Goal: Check status: Check status

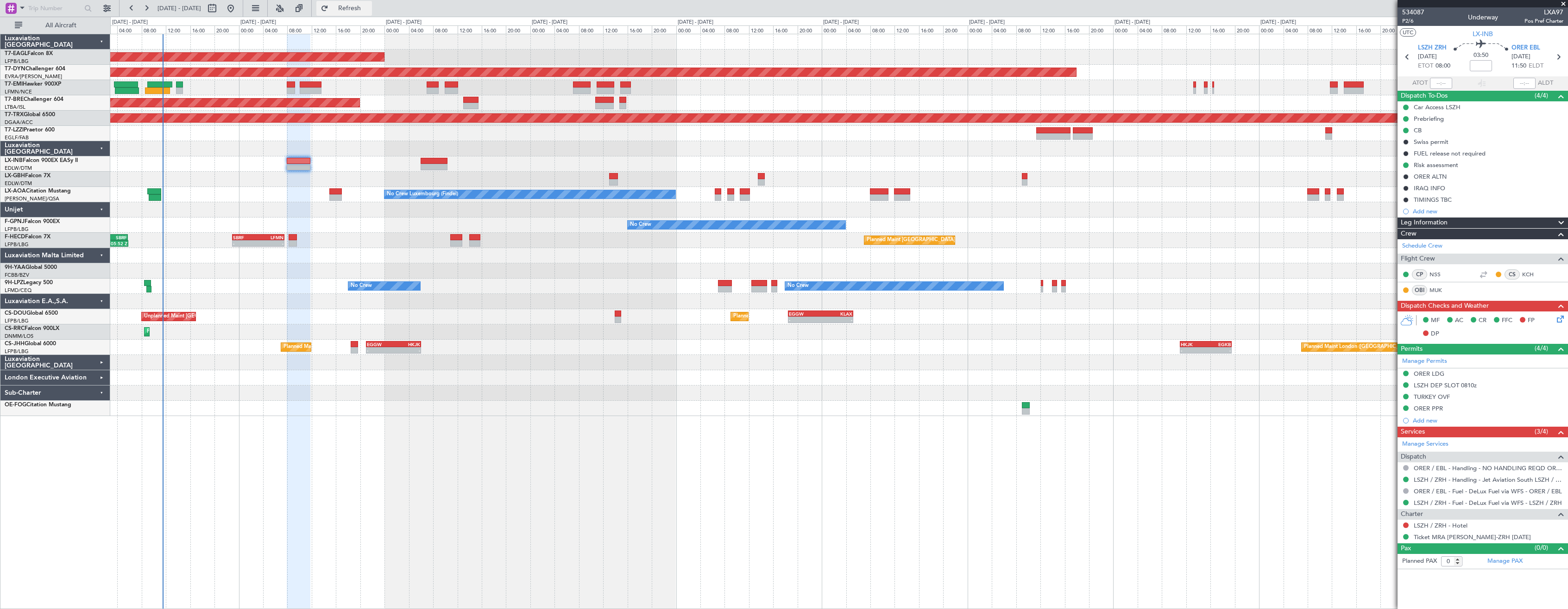
click at [363, 15] on button "Refresh" at bounding box center [344, 9] width 55 height 15
click at [435, 429] on div "Planned Maint New York (Teterboro) Planned Maint Geneva (Cointrin) Planned Main…" at bounding box center [839, 322] width 1458 height 576
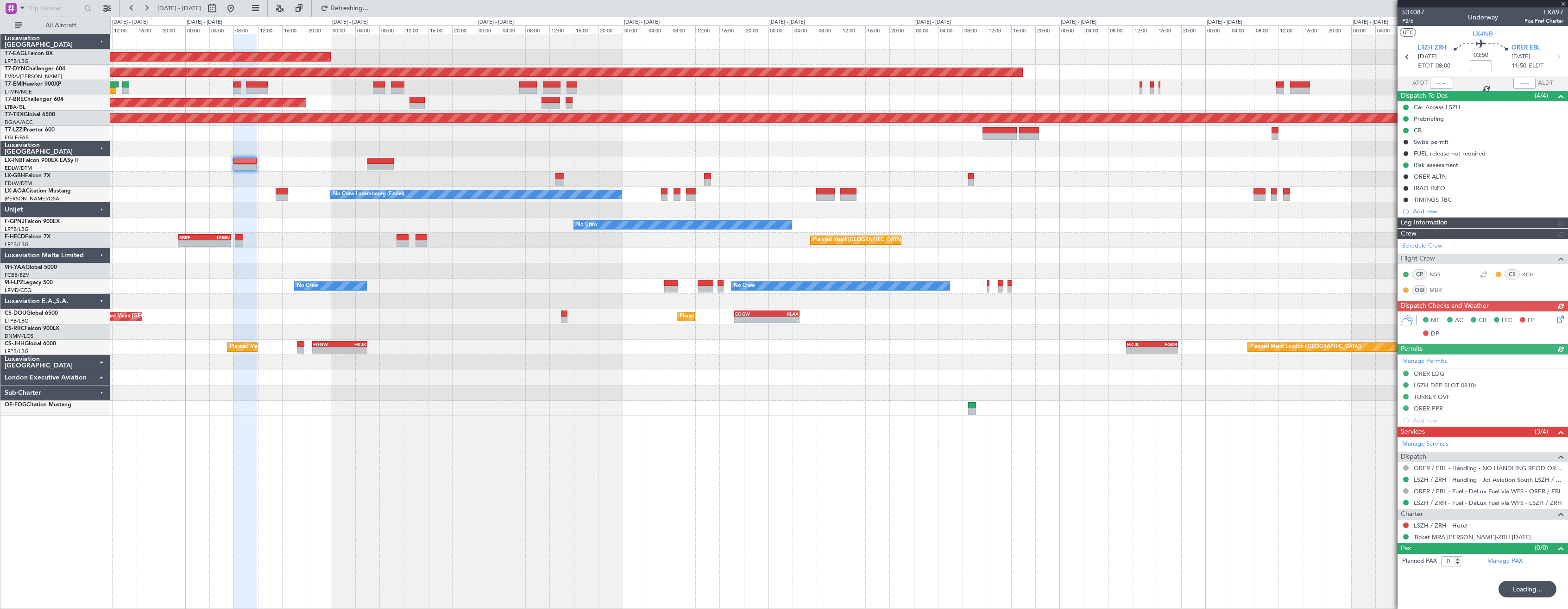
click at [461, 438] on div "Planned Maint New York (Teterboro) Planned Maint Geneva (Cointrin) Planned Main…" at bounding box center [839, 322] width 1458 height 576
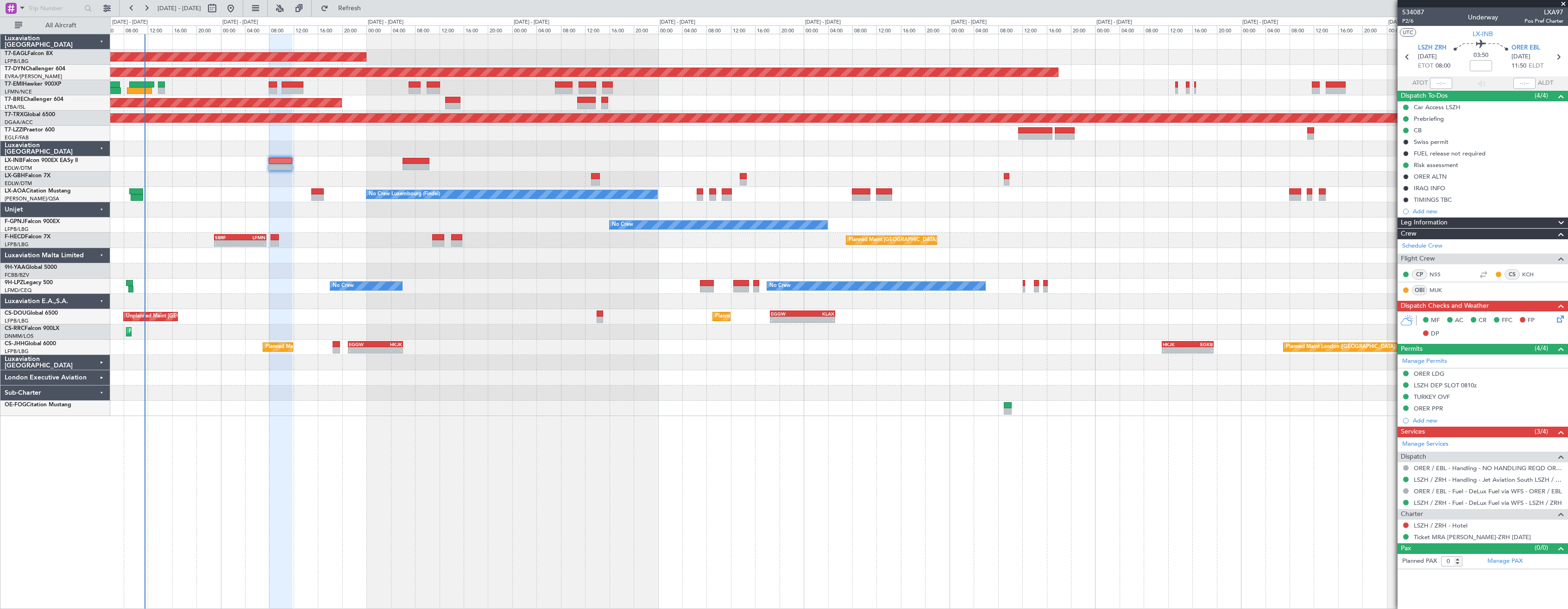
click at [642, 446] on div "Planned Maint New York (Teterboro) Planned Maint Geneva (Cointrin) Planned Main…" at bounding box center [839, 322] width 1458 height 576
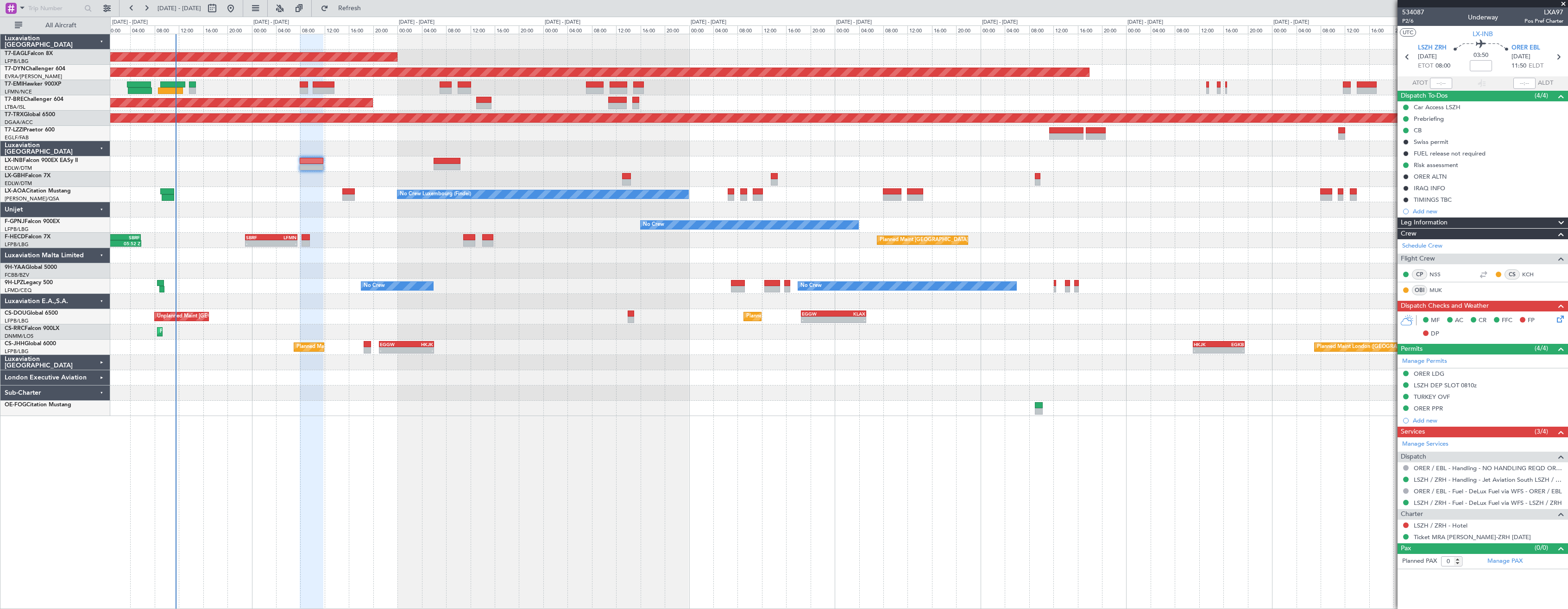
click at [604, 428] on div "Planned Maint New York (Teterboro) Planned Maint Geneva (Cointrin) Planned Main…" at bounding box center [839, 322] width 1458 height 576
click at [535, 437] on div "Planned Maint New York (Teterboro) Planned Maint Geneva (Cointrin) Planned Main…" at bounding box center [839, 322] width 1458 height 576
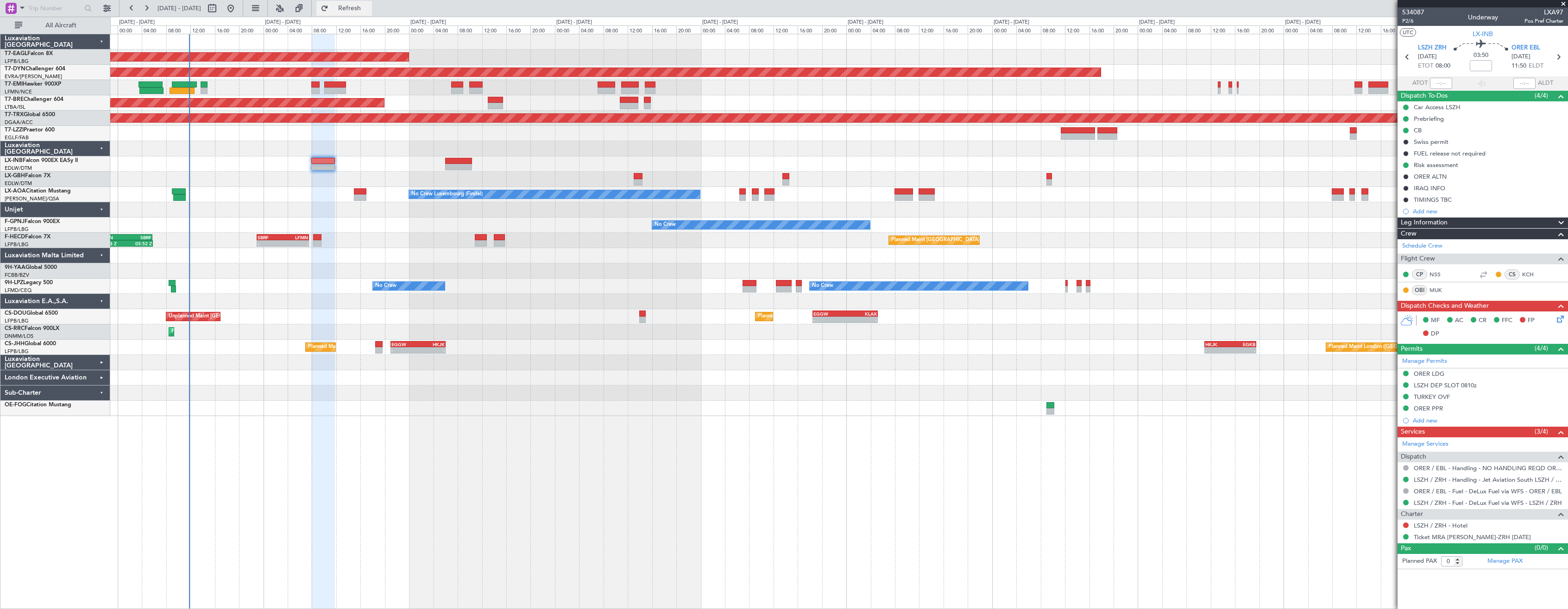
click at [369, 6] on span "Refresh" at bounding box center [350, 8] width 39 height 7
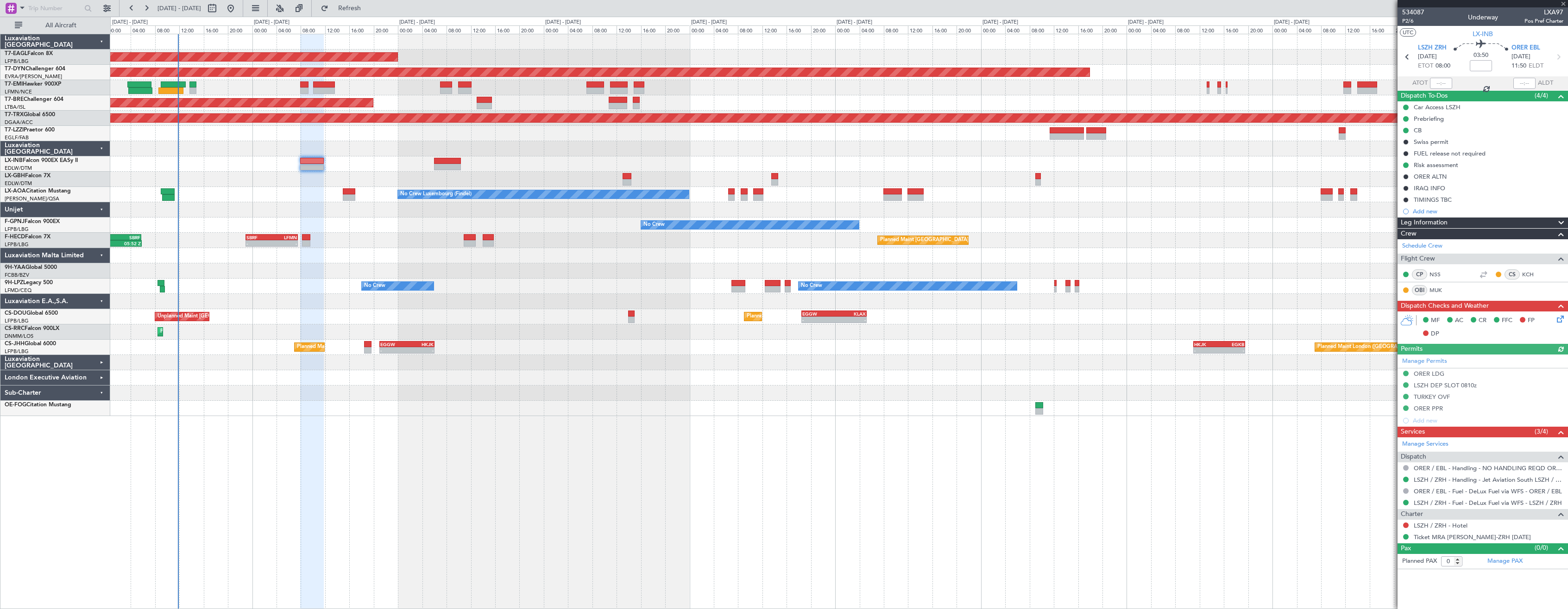
click at [479, 462] on div "Planned Maint New York (Teterboro) Planned Maint Geneva (Cointrin) Planned Main…" at bounding box center [839, 322] width 1458 height 576
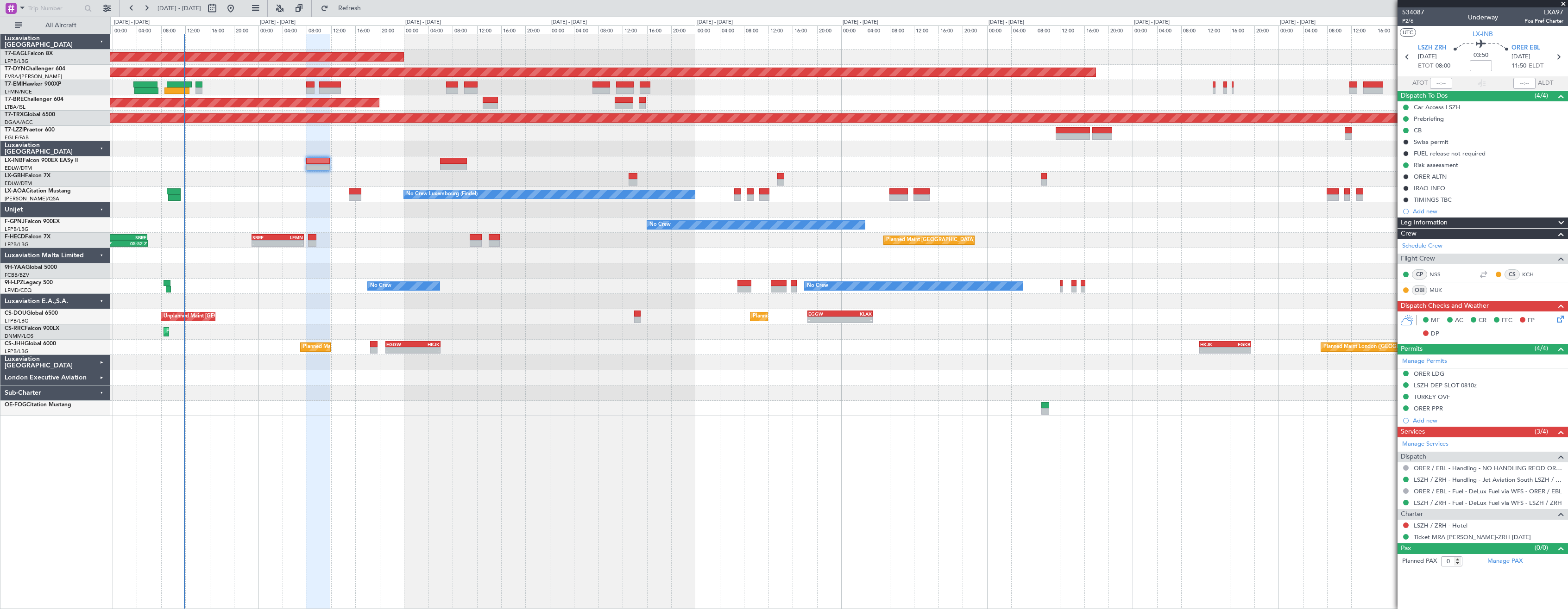
click at [544, 439] on div "Planned Maint New York (Teterboro) Planned Maint Geneva (Cointrin) Planned Main…" at bounding box center [839, 322] width 1458 height 576
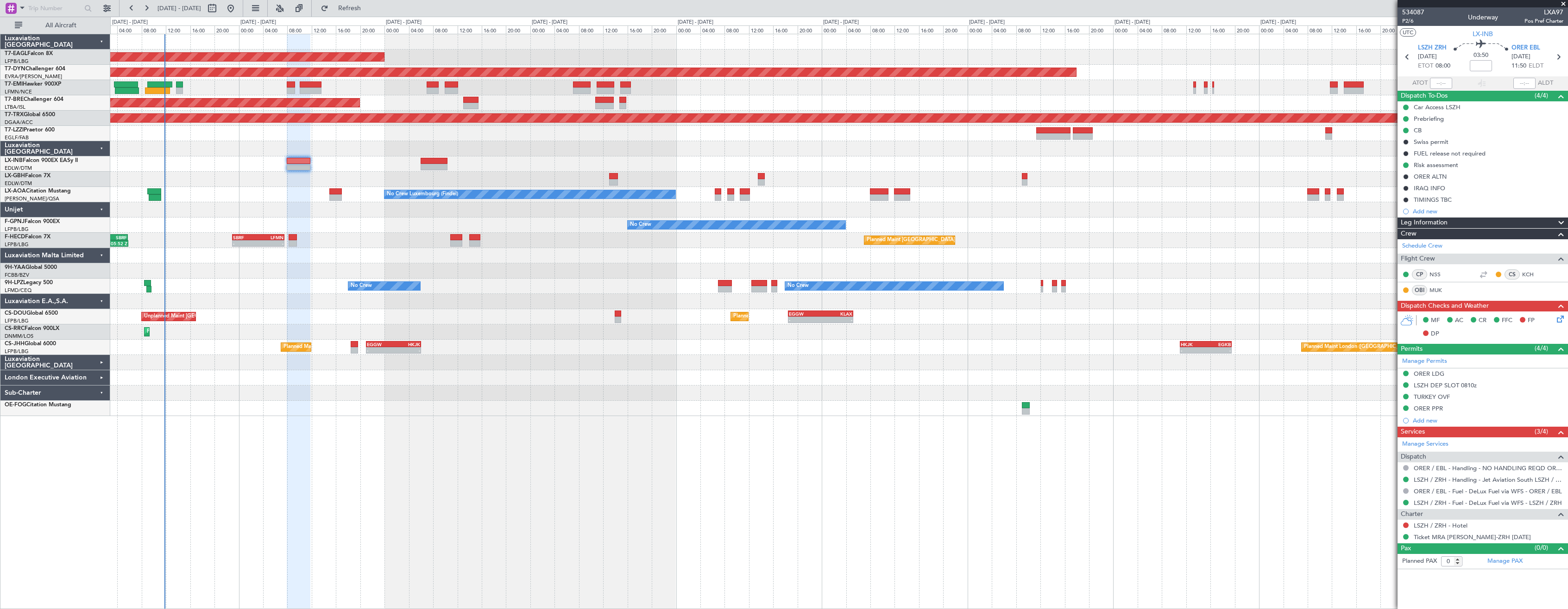
click at [547, 433] on div "Planned Maint New York (Teterboro) Planned Maint Geneva (Cointrin) Planned Main…" at bounding box center [839, 322] width 1458 height 576
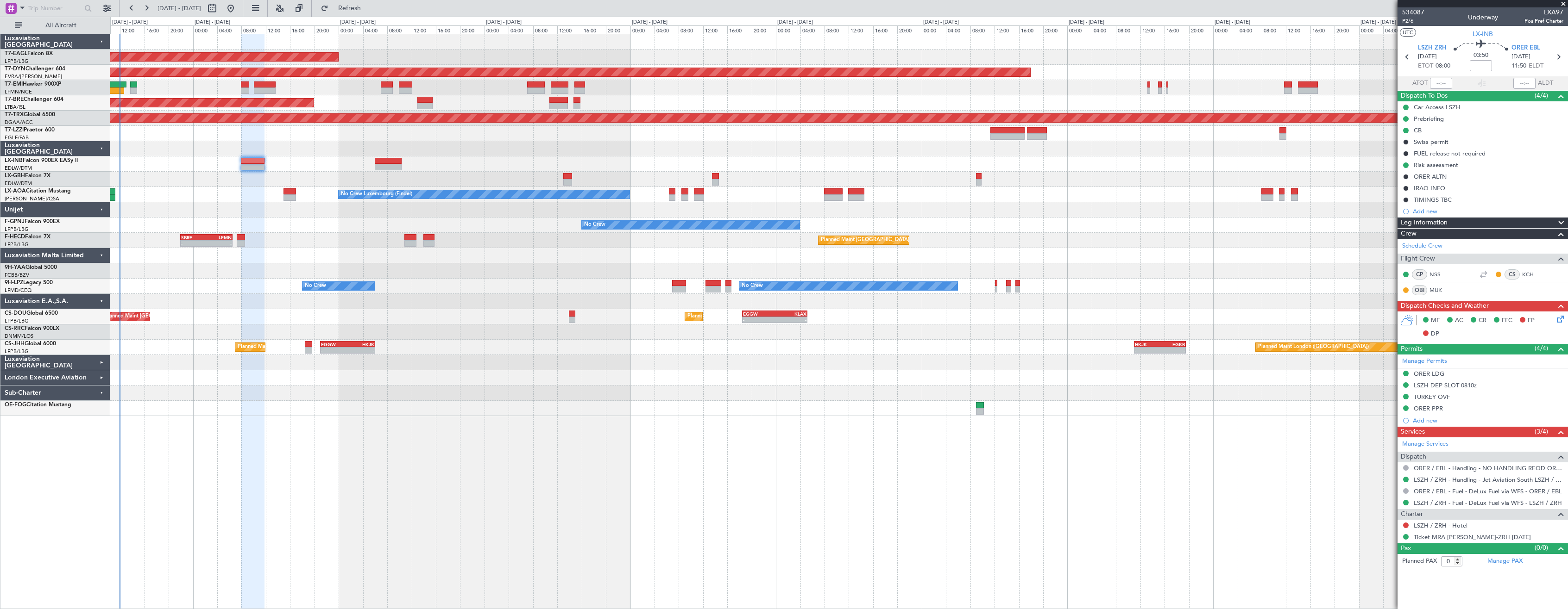
click at [583, 430] on div "Planned Maint New York (Teterboro) Planned Maint Geneva (Cointrin) Planned Main…" at bounding box center [839, 322] width 1458 height 576
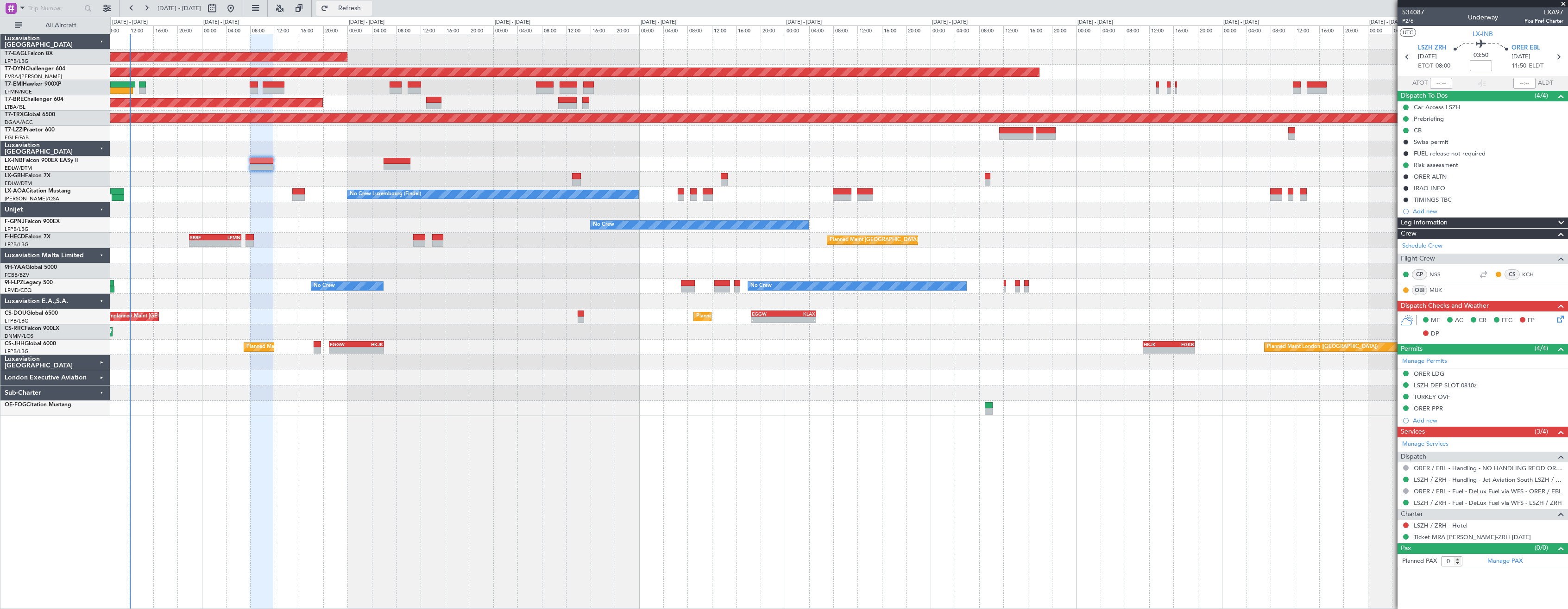
click at [352, 5] on button "Refresh" at bounding box center [344, 9] width 55 height 15
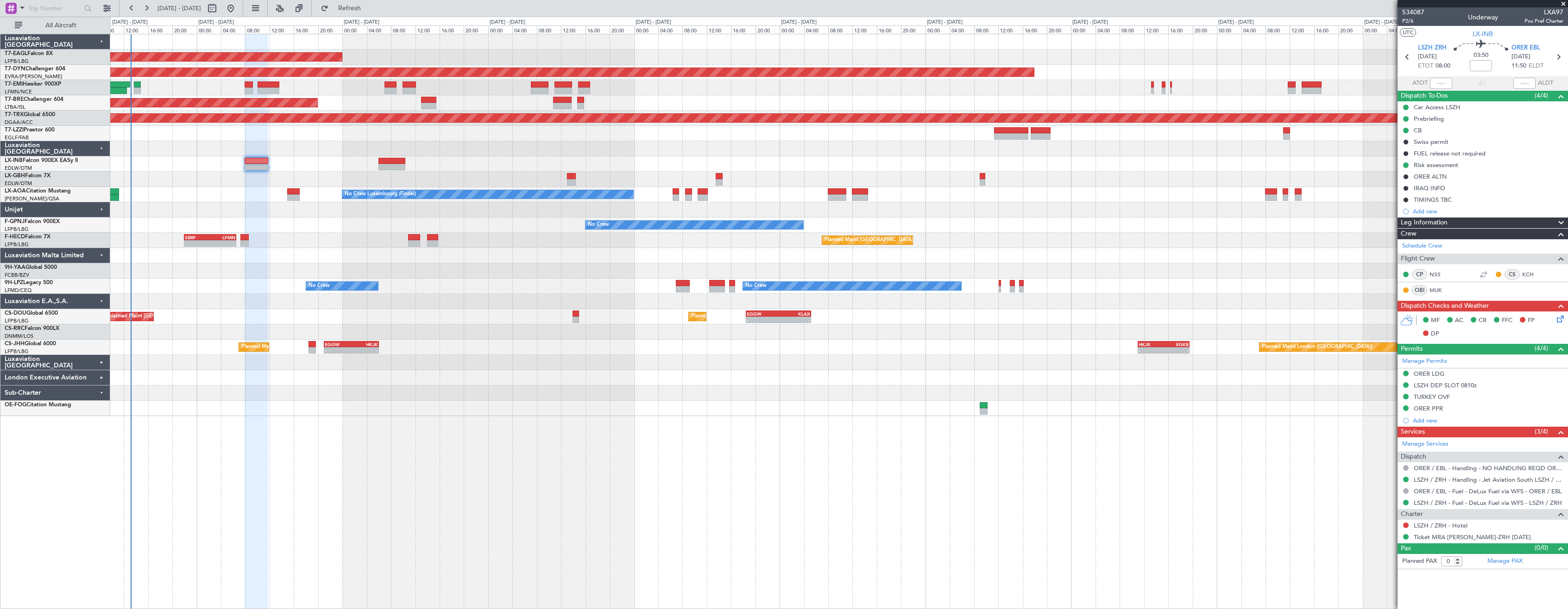
click at [509, 423] on div "Planned Maint [US_STATE] ([GEOGRAPHIC_DATA]) Planned Maint Geneva ([GEOGRAPHIC_…" at bounding box center [839, 322] width 1458 height 576
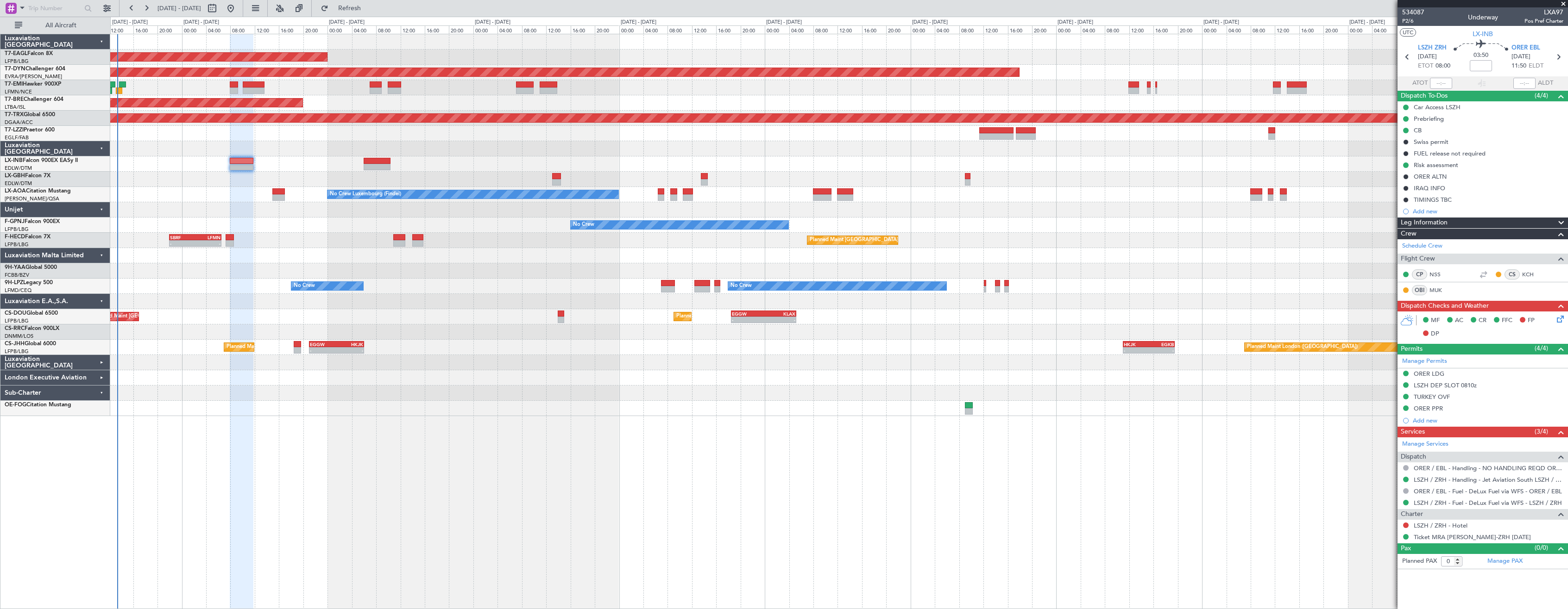
click at [555, 350] on div "Planned Maint London ([GEOGRAPHIC_DATA]) Planned Maint [GEOGRAPHIC_DATA] ([GEOG…" at bounding box center [839, 347] width 1457 height 15
click at [366, 2] on button "Refresh" at bounding box center [344, 9] width 55 height 15
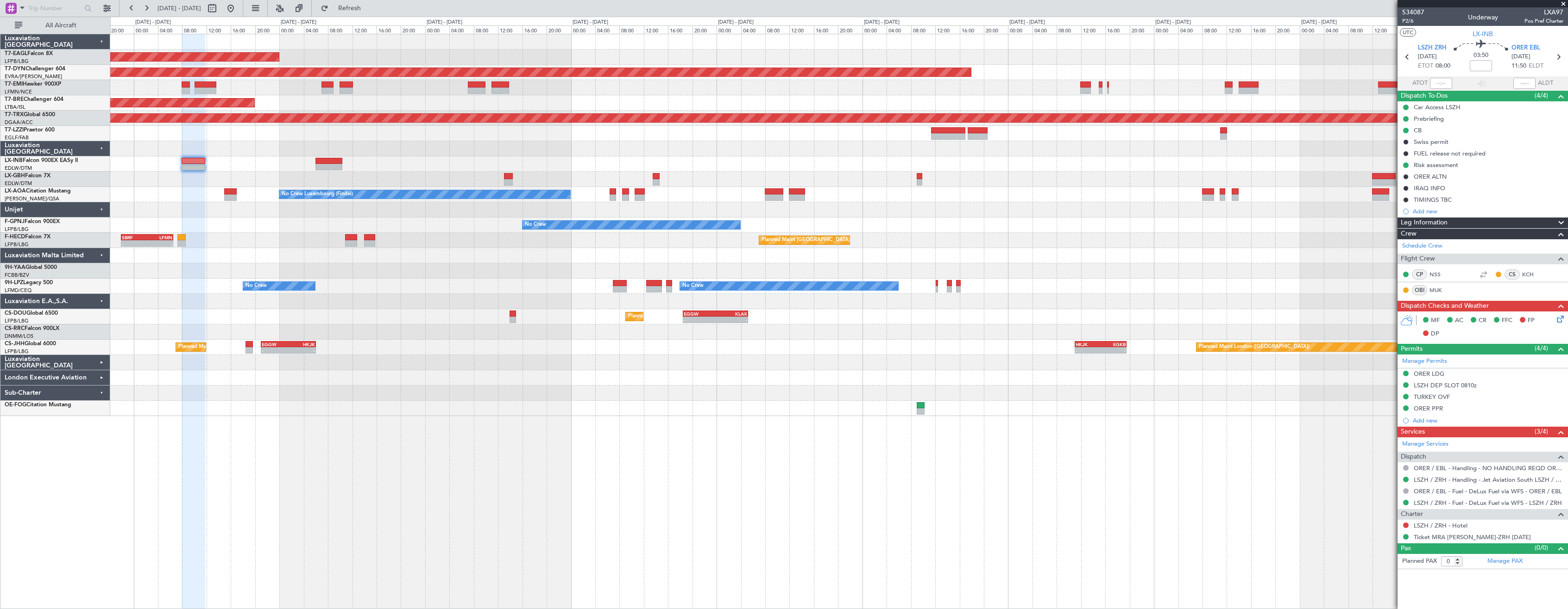
click at [504, 476] on div "Planned Maint [US_STATE] ([GEOGRAPHIC_DATA]) Planned Maint Geneva ([GEOGRAPHIC_…" at bounding box center [839, 322] width 1458 height 576
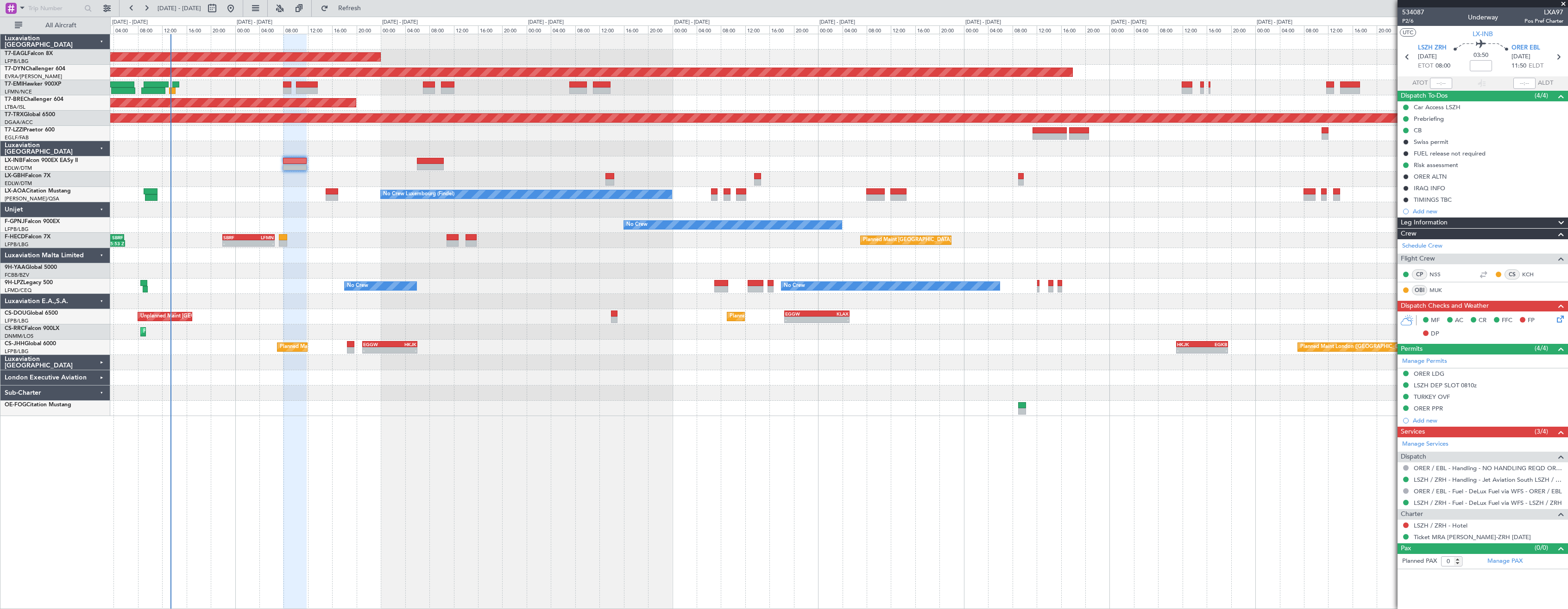
click at [571, 475] on div "Planned Maint [US_STATE] ([GEOGRAPHIC_DATA]) Planned Maint Geneva ([GEOGRAPHIC_…" at bounding box center [839, 322] width 1458 height 576
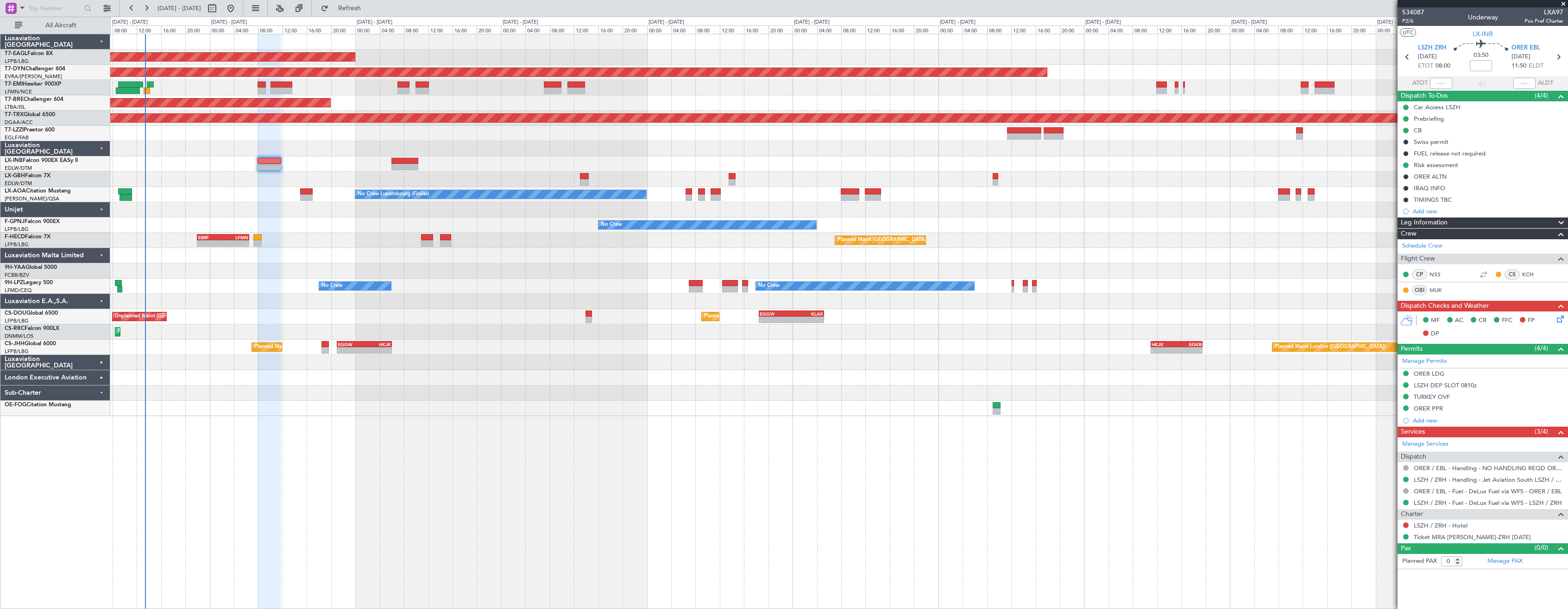
click at [681, 462] on div "Planned Maint [US_STATE] ([GEOGRAPHIC_DATA]) Planned Maint Geneva ([GEOGRAPHIC_…" at bounding box center [839, 322] width 1458 height 576
click at [369, 10] on span "Refresh" at bounding box center [350, 8] width 39 height 7
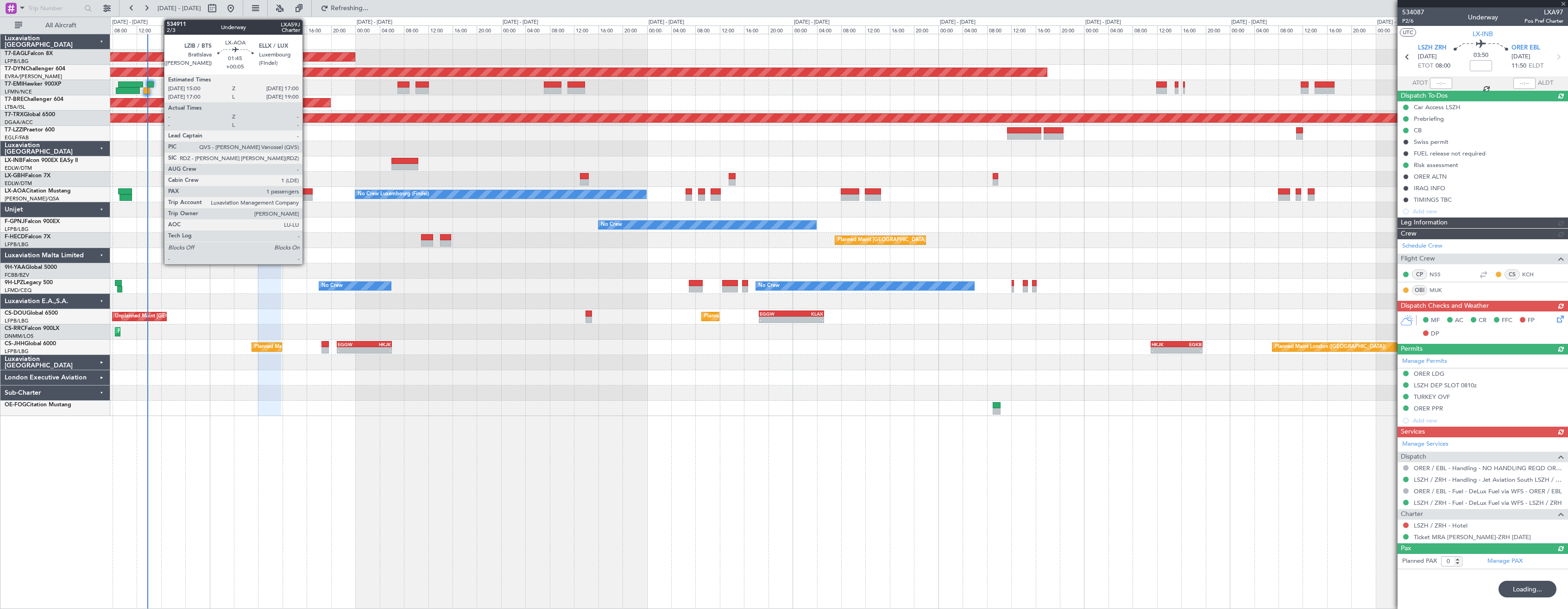
click at [307, 198] on div at bounding box center [306, 198] width 13 height 7
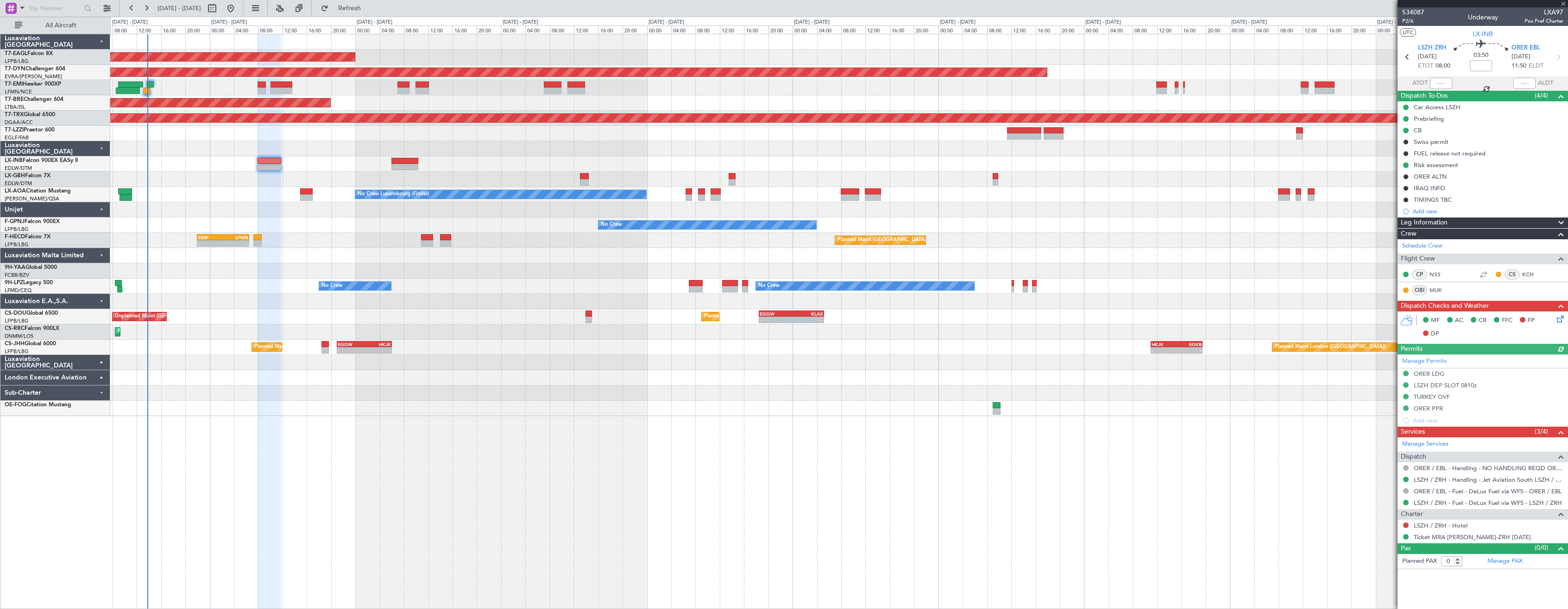
type input "+00:05"
type input "1"
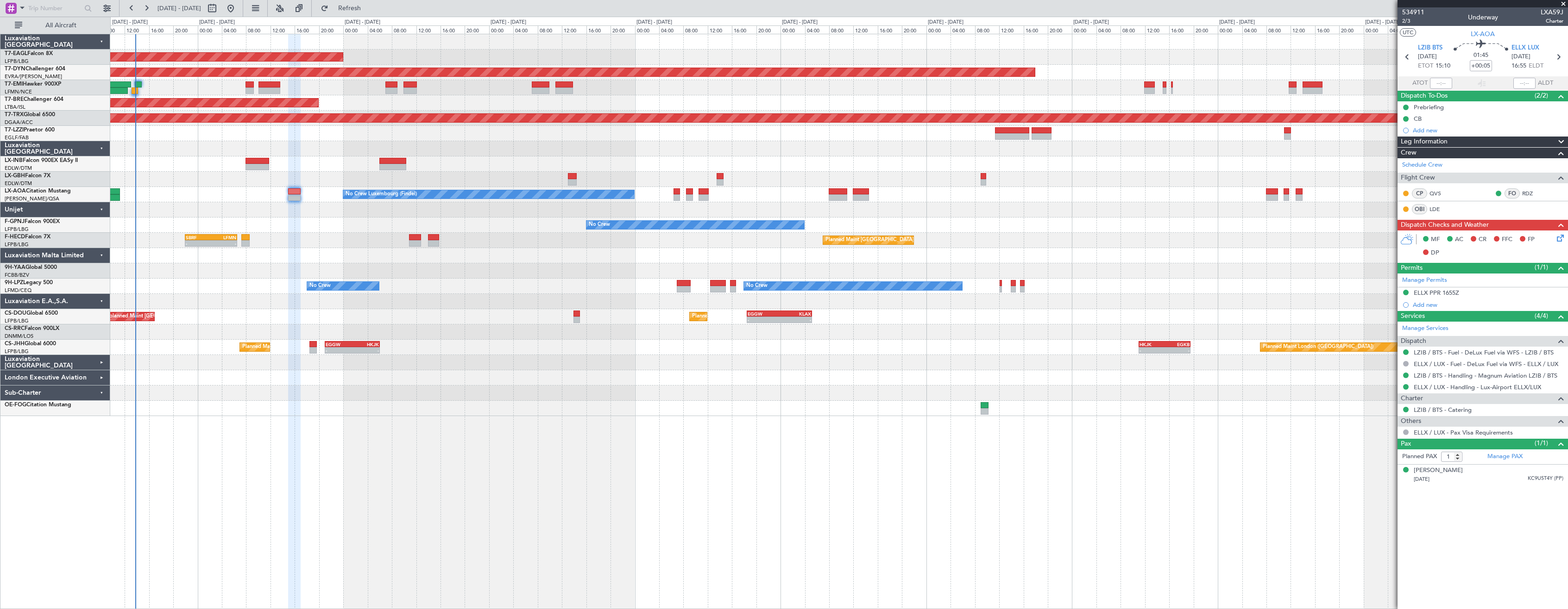
click at [704, 473] on div "Planned Maint [US_STATE] ([GEOGRAPHIC_DATA]) Planned Maint Geneva ([GEOGRAPHIC_…" at bounding box center [839, 322] width 1458 height 576
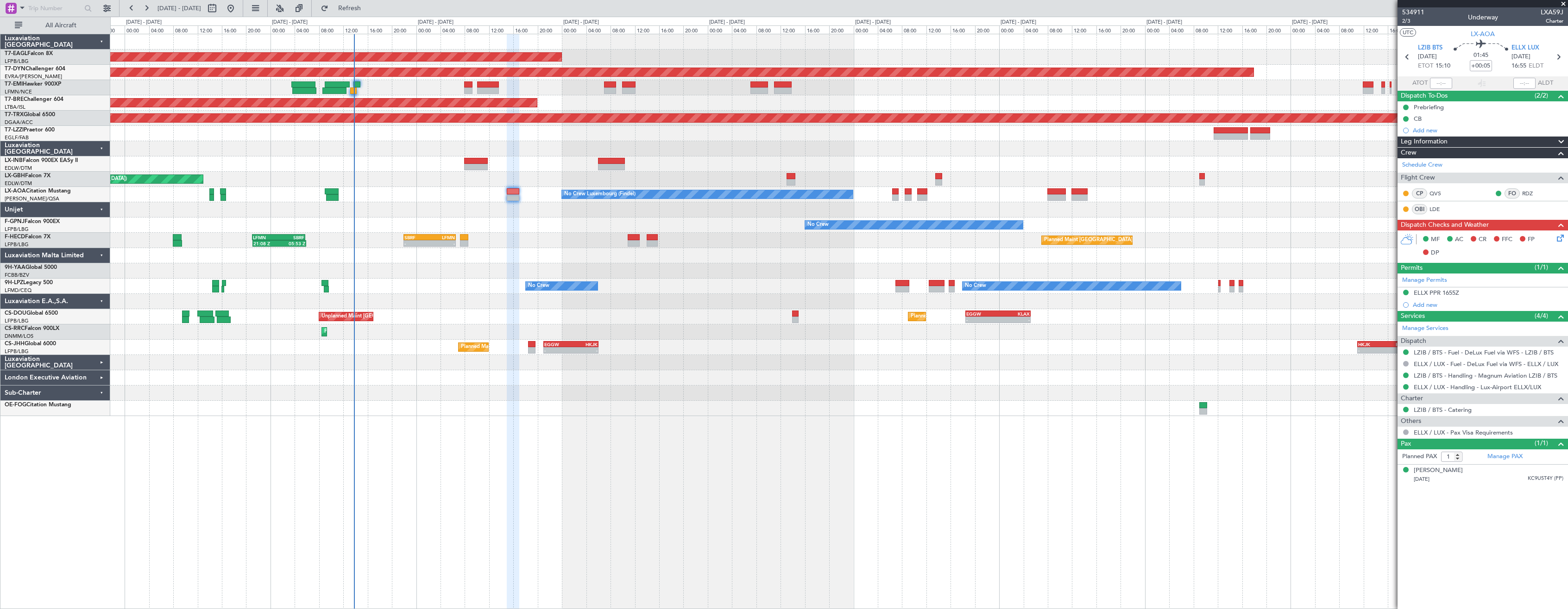
click at [884, 487] on div "Planned Maint [US_STATE] ([GEOGRAPHIC_DATA]) Planned Maint Geneva ([GEOGRAPHIC_…" at bounding box center [839, 322] width 1458 height 576
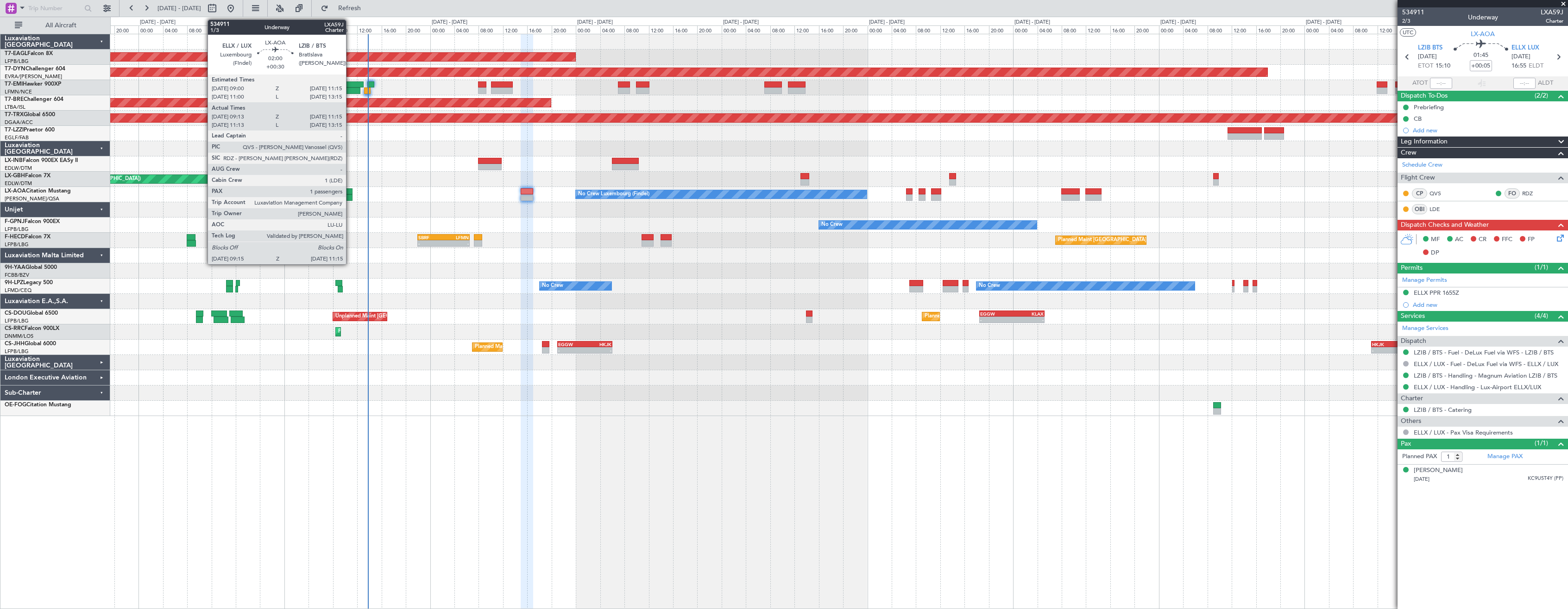
click at [350, 193] on div at bounding box center [345, 192] width 14 height 7
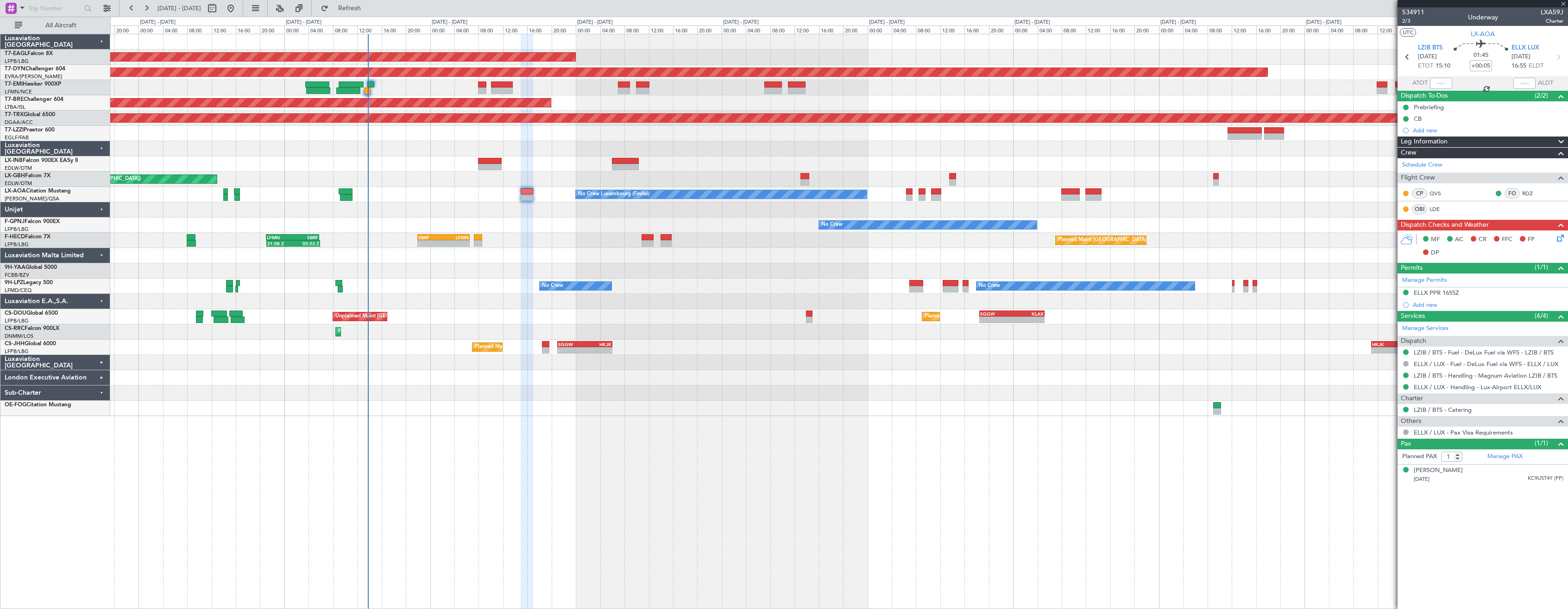
type input "+00:30"
type input "09:23"
type input "11:10"
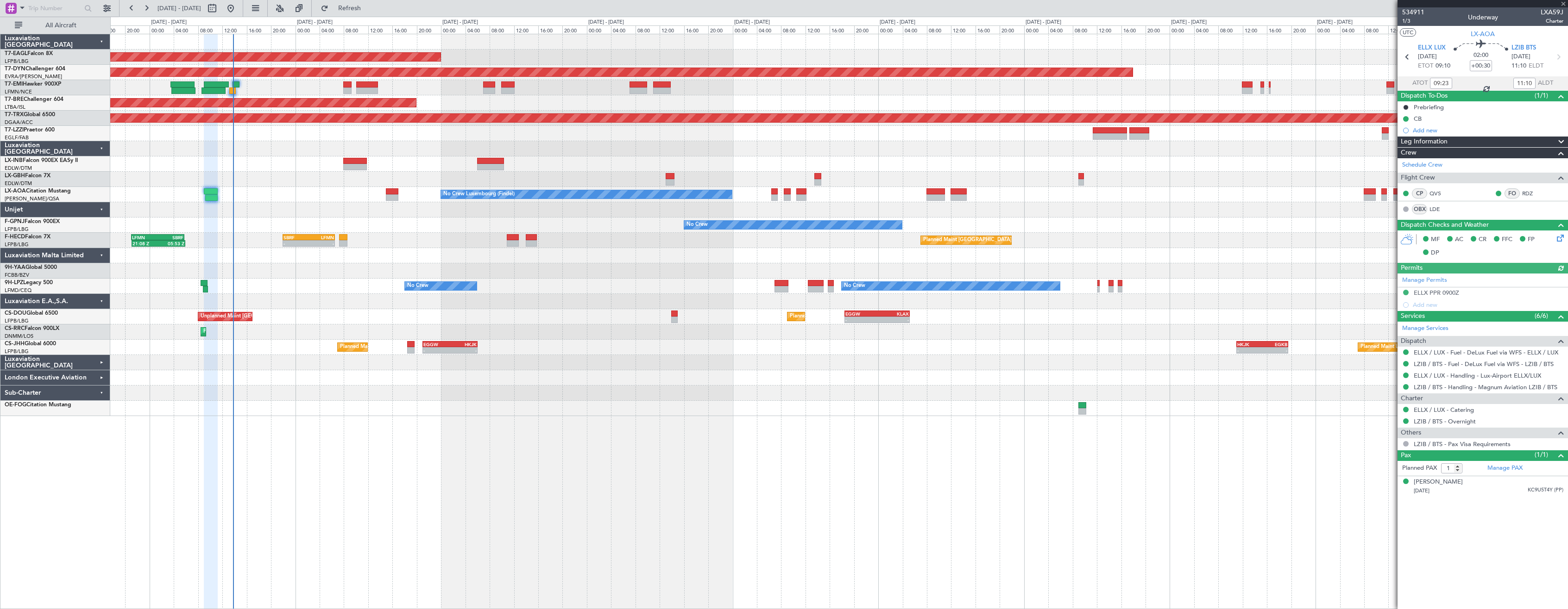
click at [1020, 481] on div "Planned Maint [US_STATE] ([GEOGRAPHIC_DATA]) Planned Maint Geneva ([GEOGRAPHIC_…" at bounding box center [839, 322] width 1458 height 576
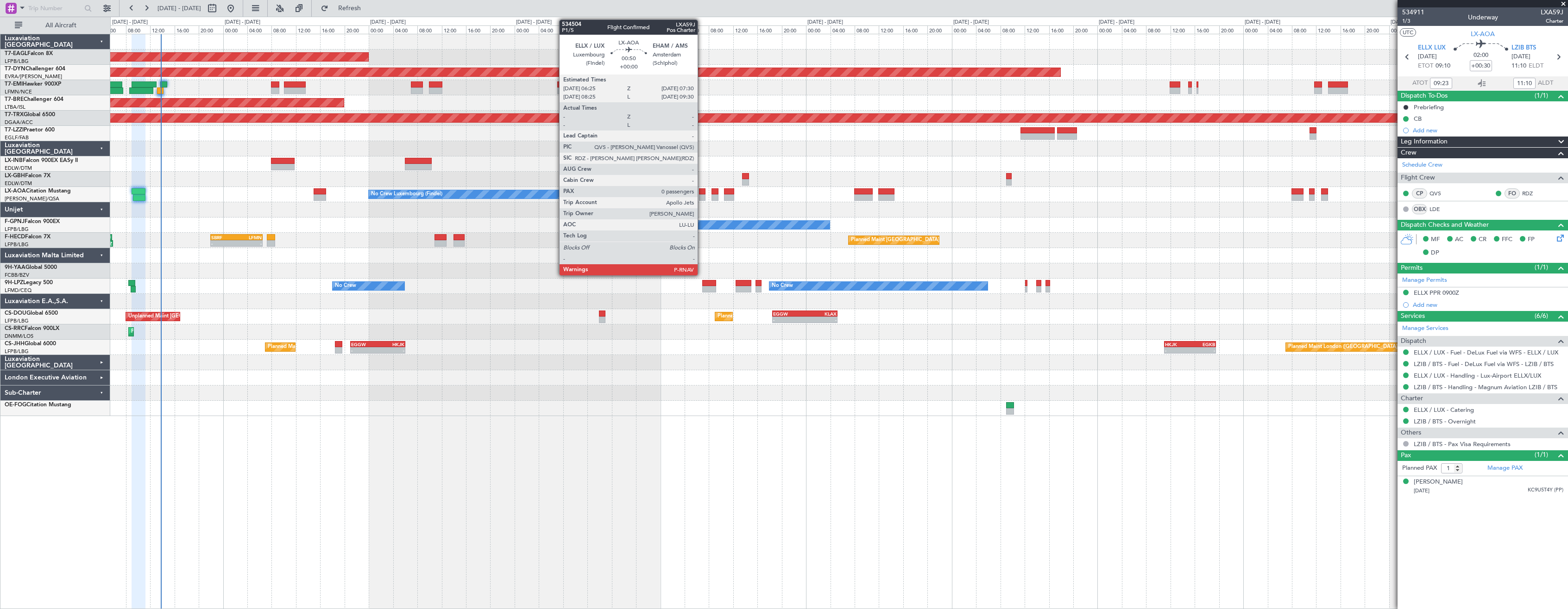
click at [702, 195] on div at bounding box center [702, 198] width 7 height 7
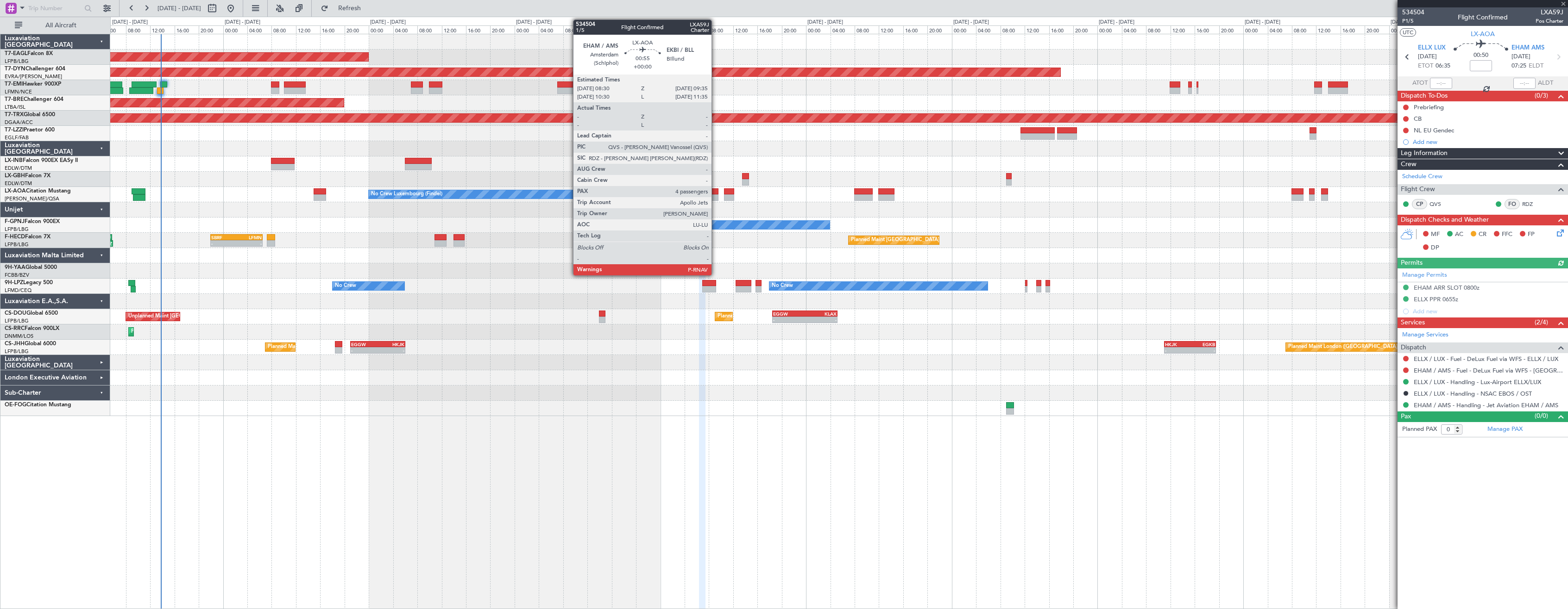
click at [716, 194] on div at bounding box center [715, 192] width 7 height 7
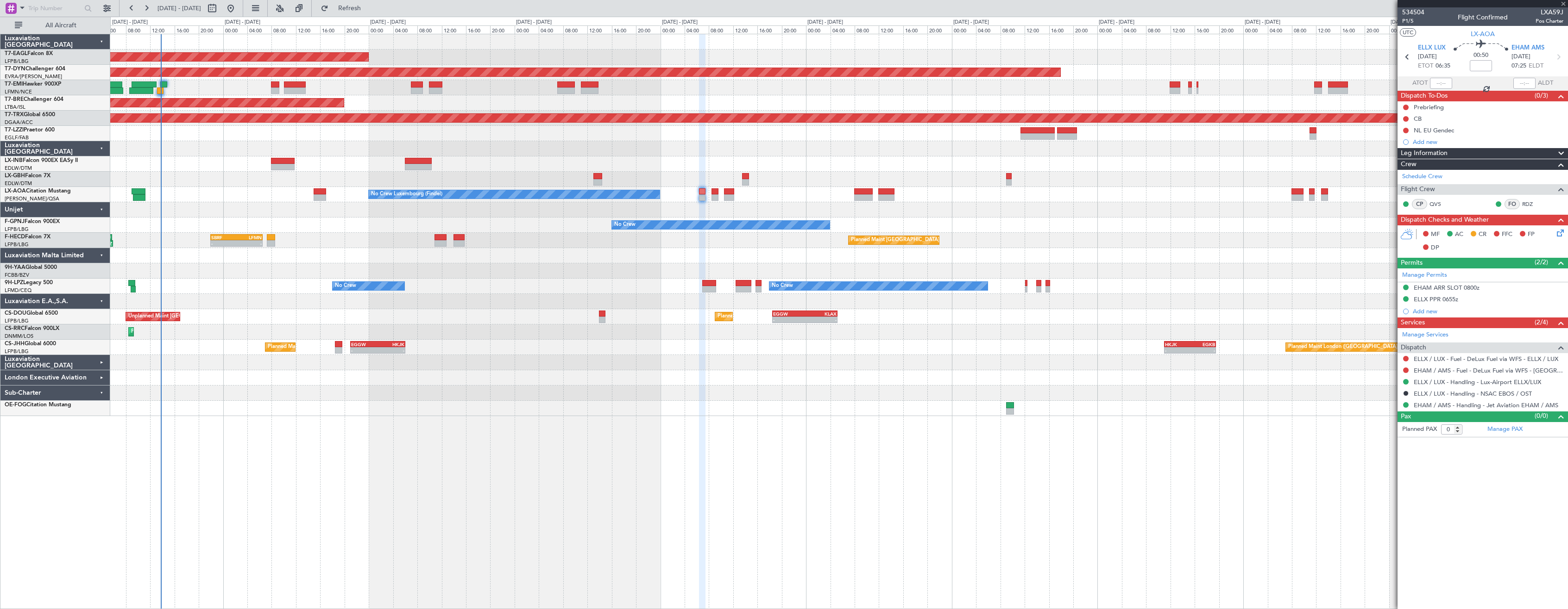
type input "4"
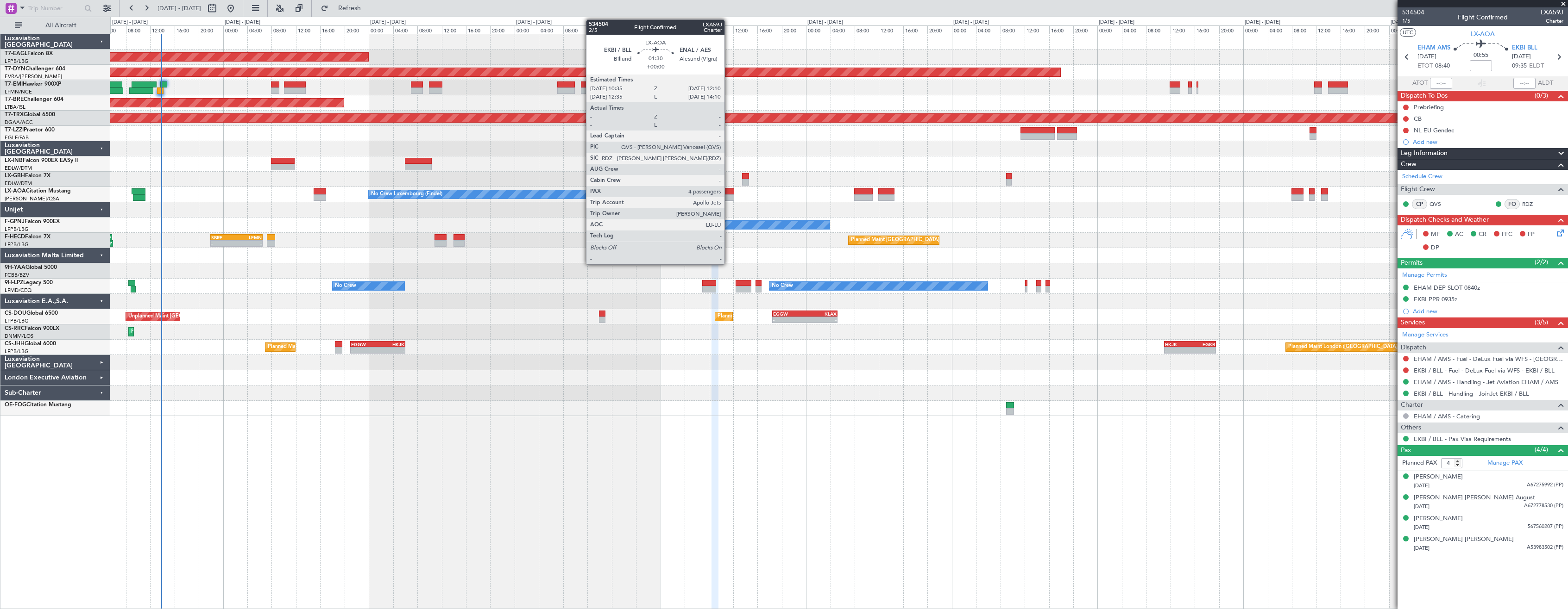
click at [729, 195] on div at bounding box center [729, 198] width 10 height 7
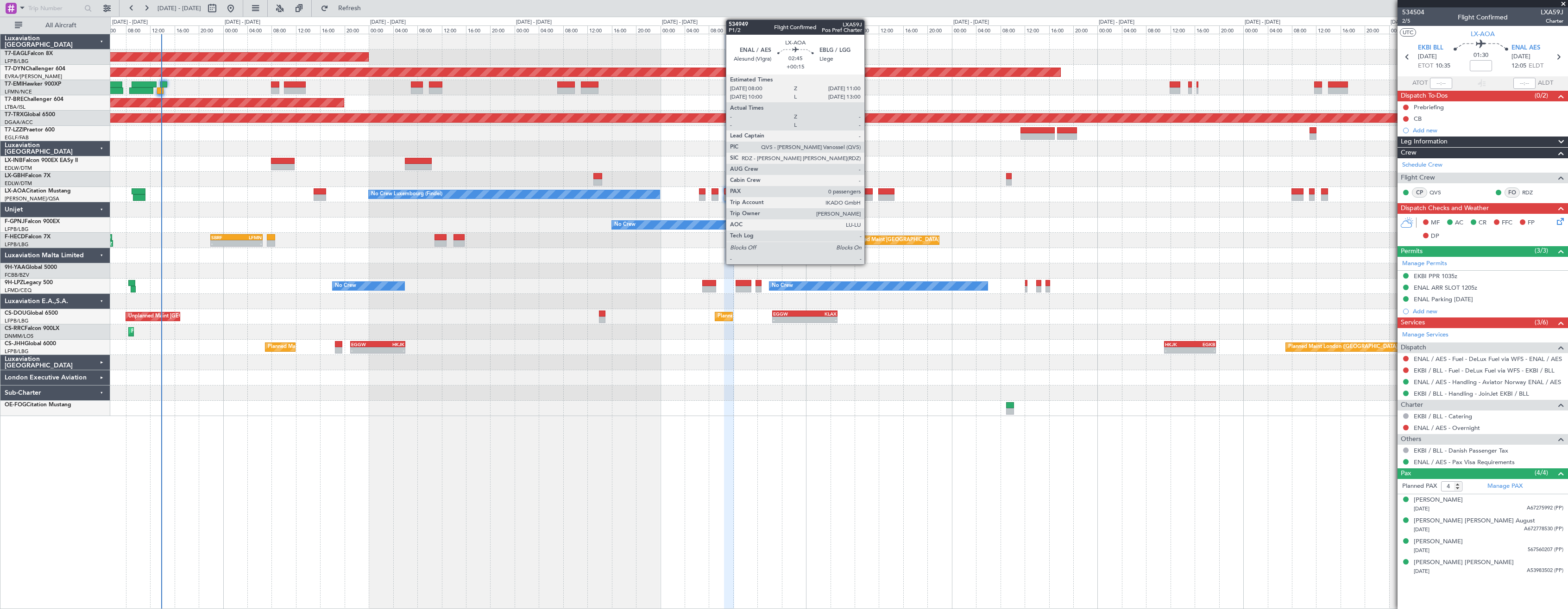
click at [869, 193] on div at bounding box center [863, 192] width 18 height 7
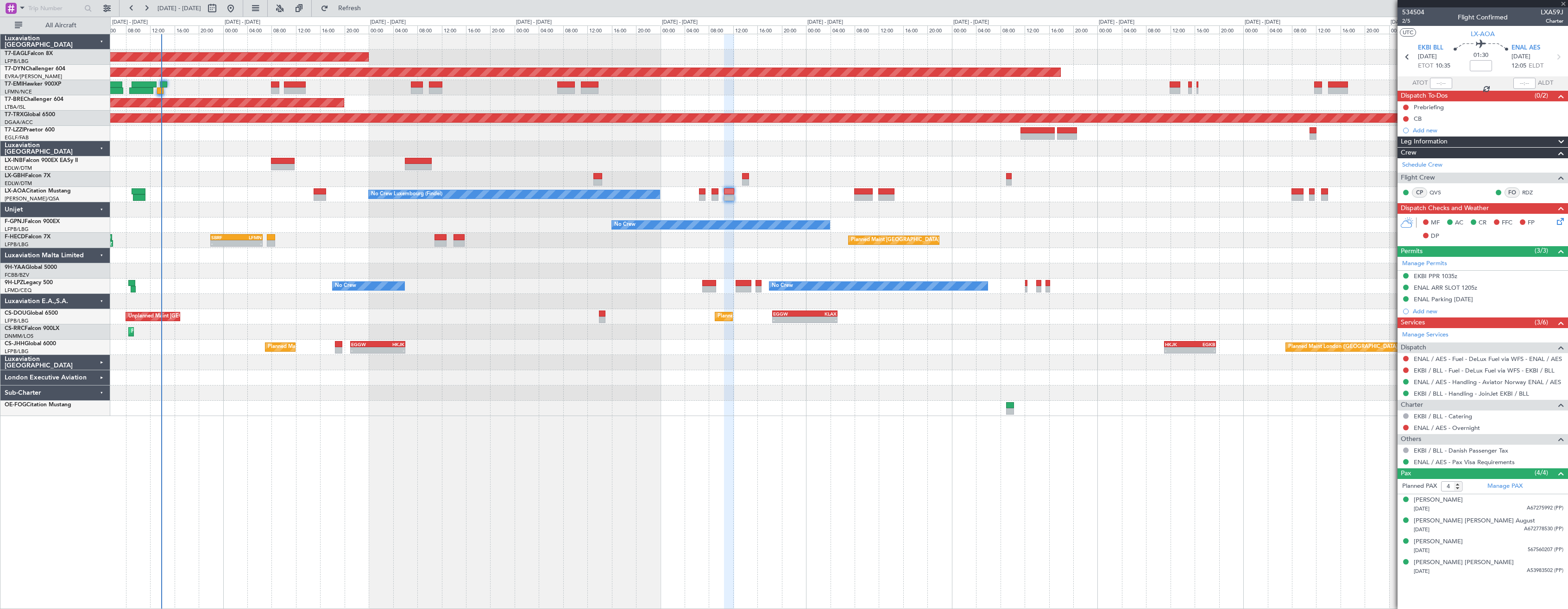
type input "+00:15"
type input "0"
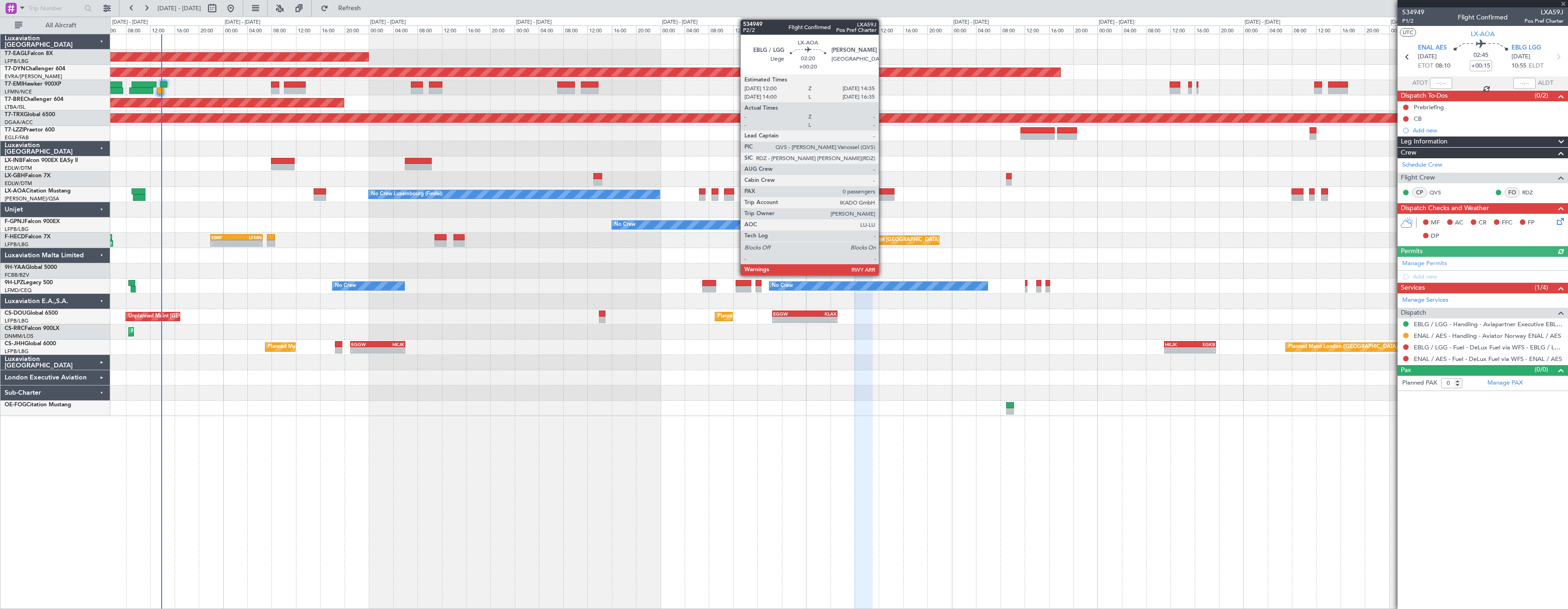
click at [883, 196] on div at bounding box center [886, 198] width 16 height 7
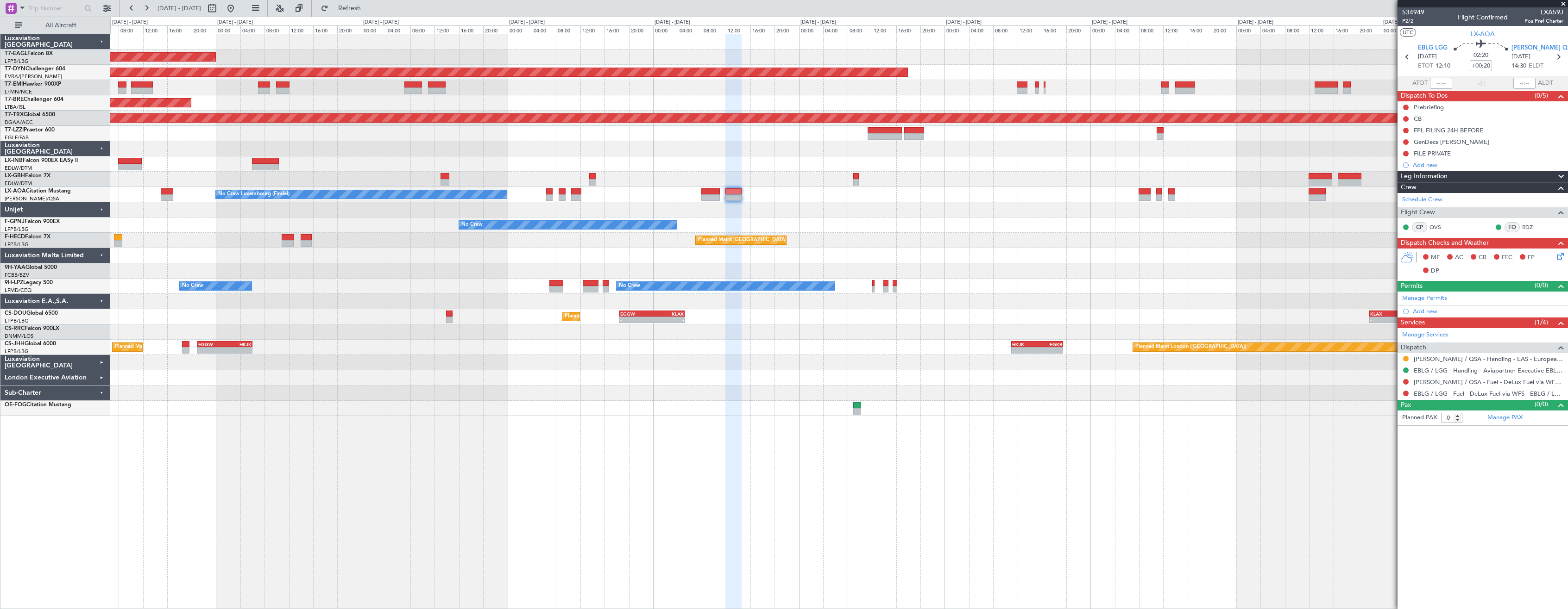
click at [981, 248] on div "Planned Maint [GEOGRAPHIC_DATA] ([GEOGRAPHIC_DATA]) LFMN 21:00 Z SBRF 05:45 Z 2…" at bounding box center [839, 240] width 1457 height 15
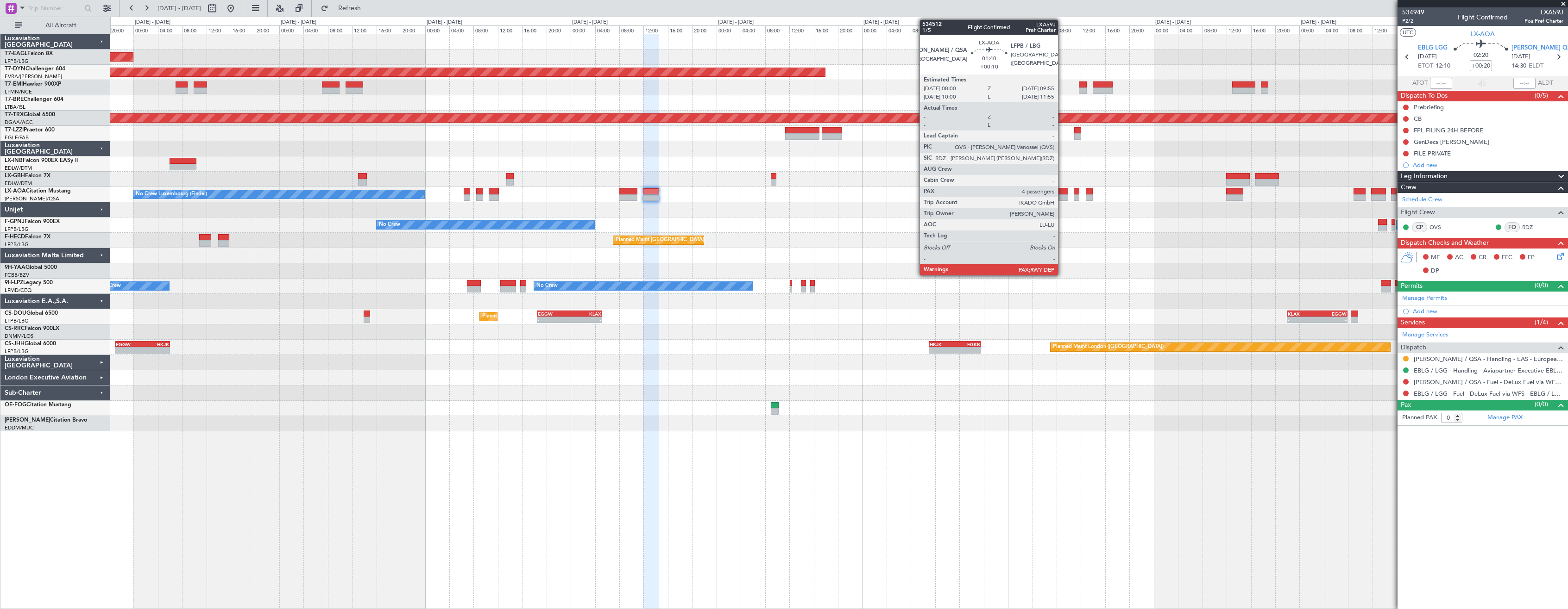
click at [1062, 193] on div at bounding box center [1062, 192] width 12 height 7
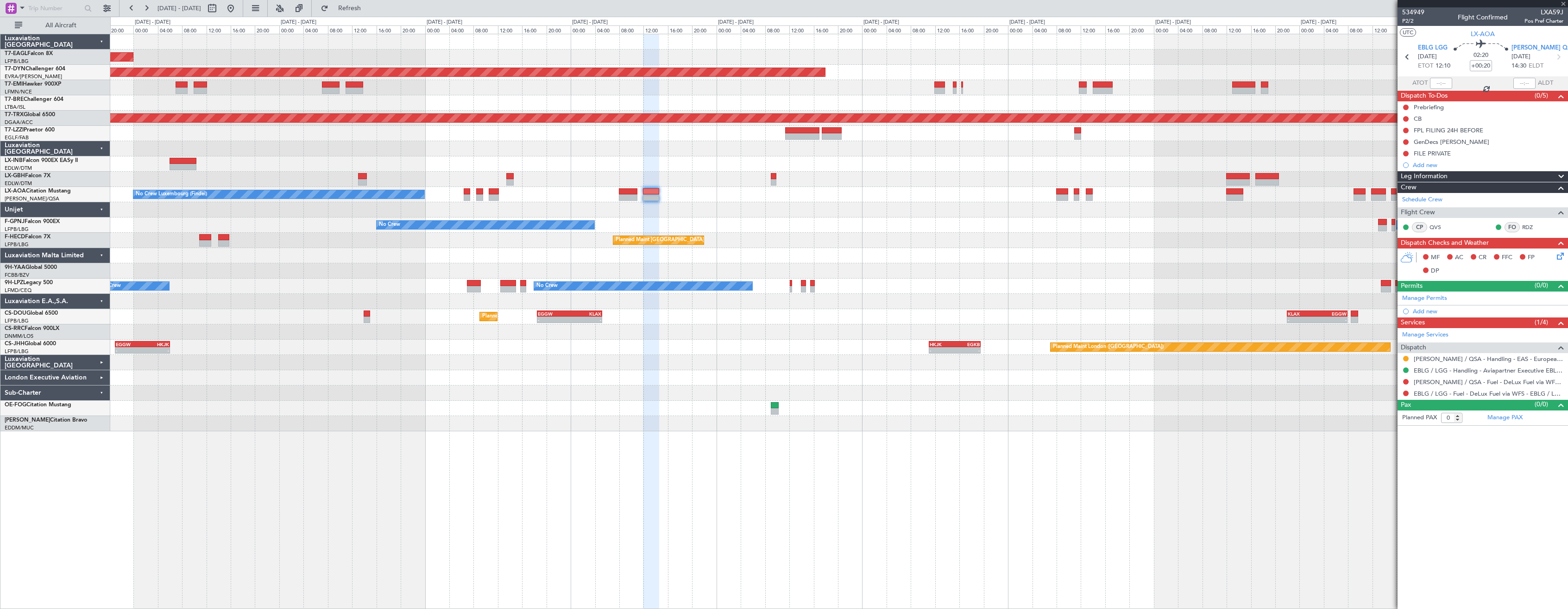
type input "+00:10"
type input "4"
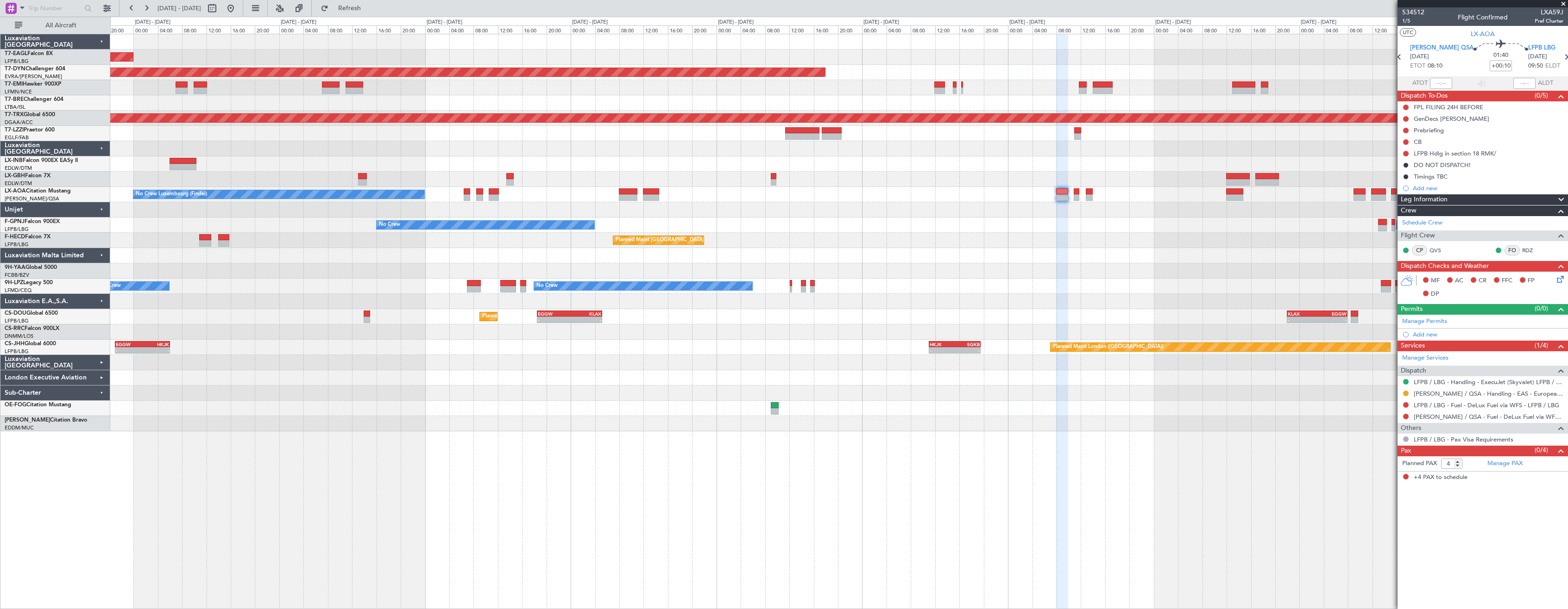
click at [1127, 234] on div "Planned Maint [GEOGRAPHIC_DATA] ([GEOGRAPHIC_DATA]) LFMN 21:00 Z SBRF 05:45 Z 2…" at bounding box center [839, 240] width 1457 height 15
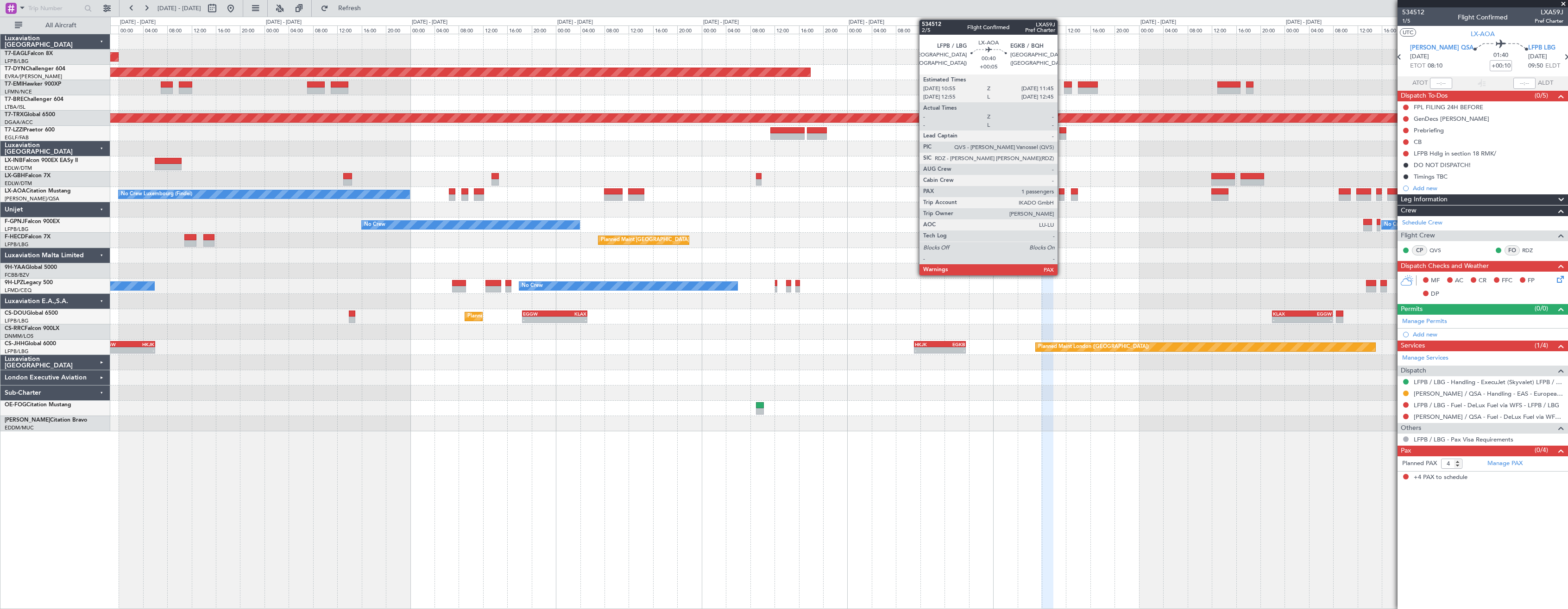
click at [1062, 193] on div at bounding box center [1062, 192] width 5 height 7
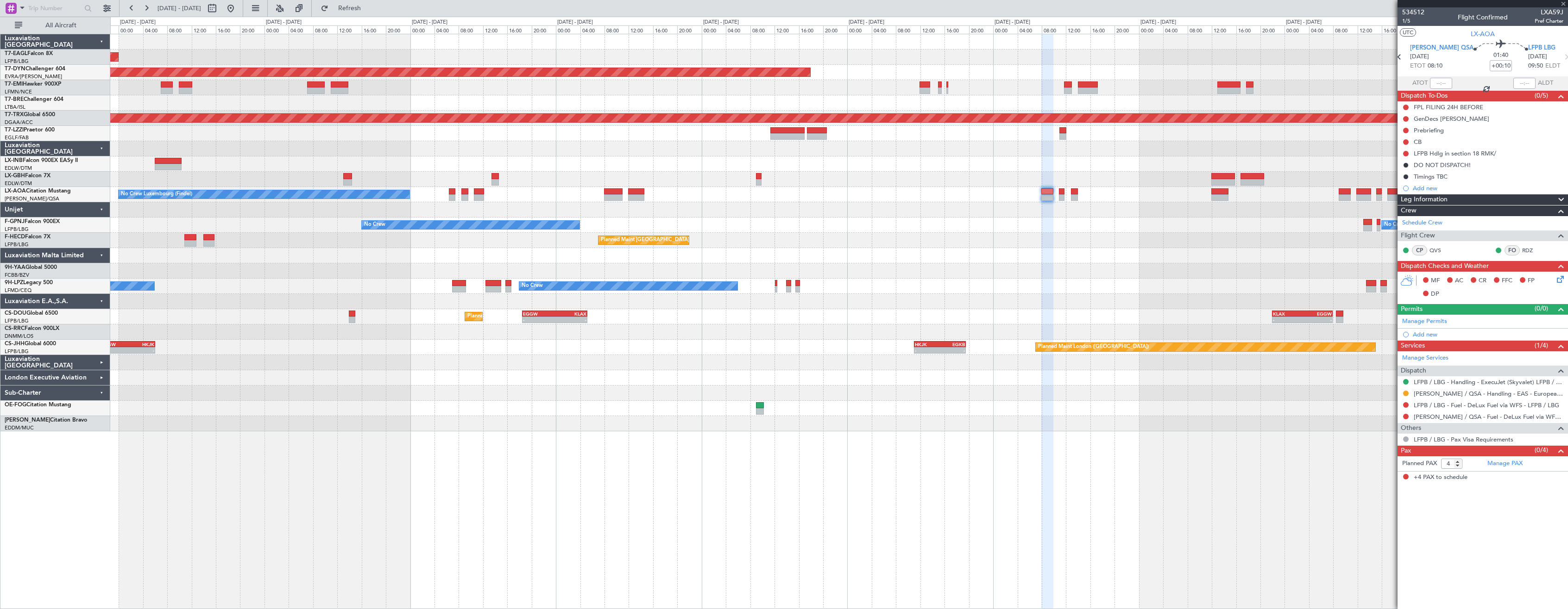
type input "+00:05"
type input "1"
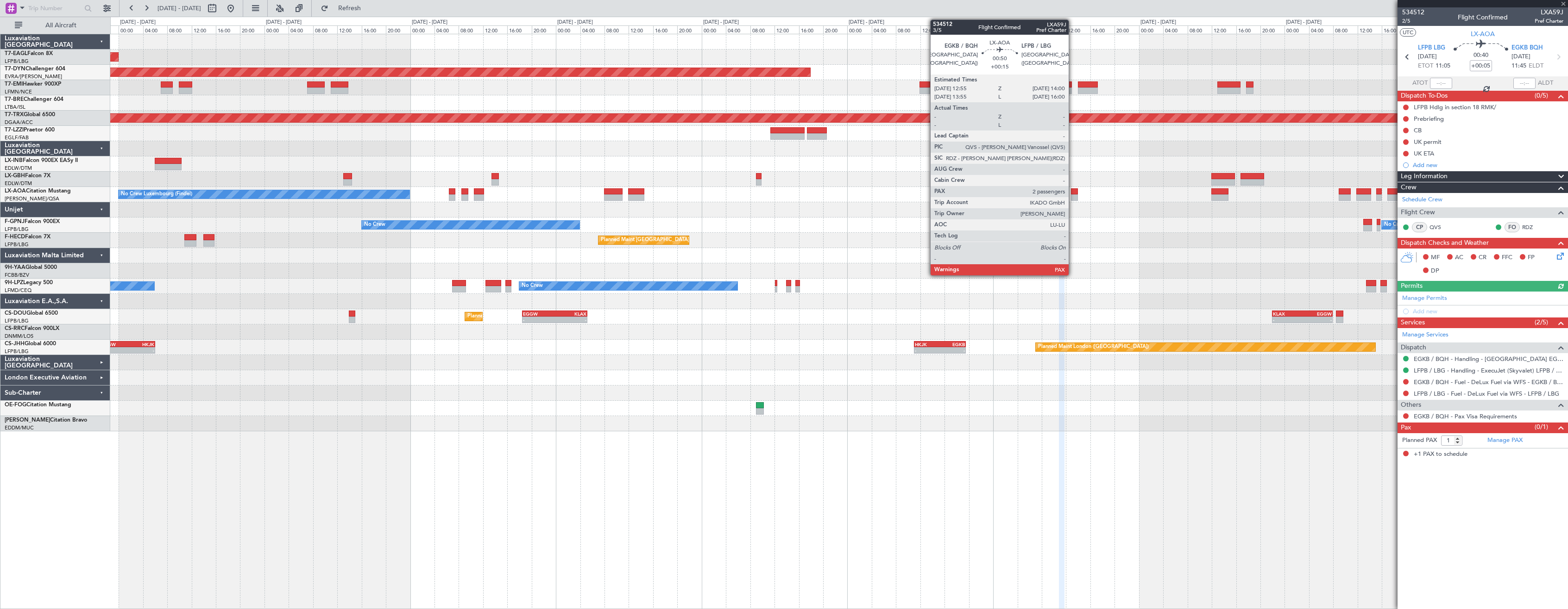
click at [1073, 197] on div at bounding box center [1074, 198] width 7 height 7
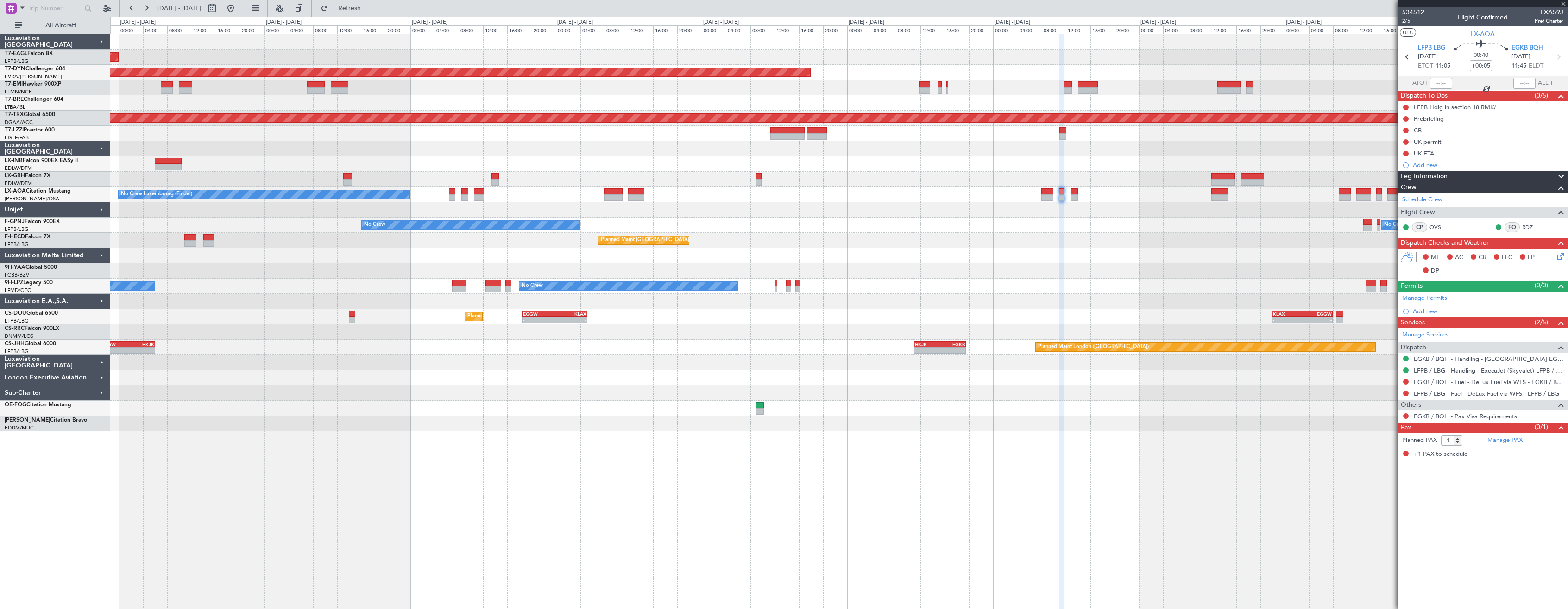
type input "+00:15"
type input "2"
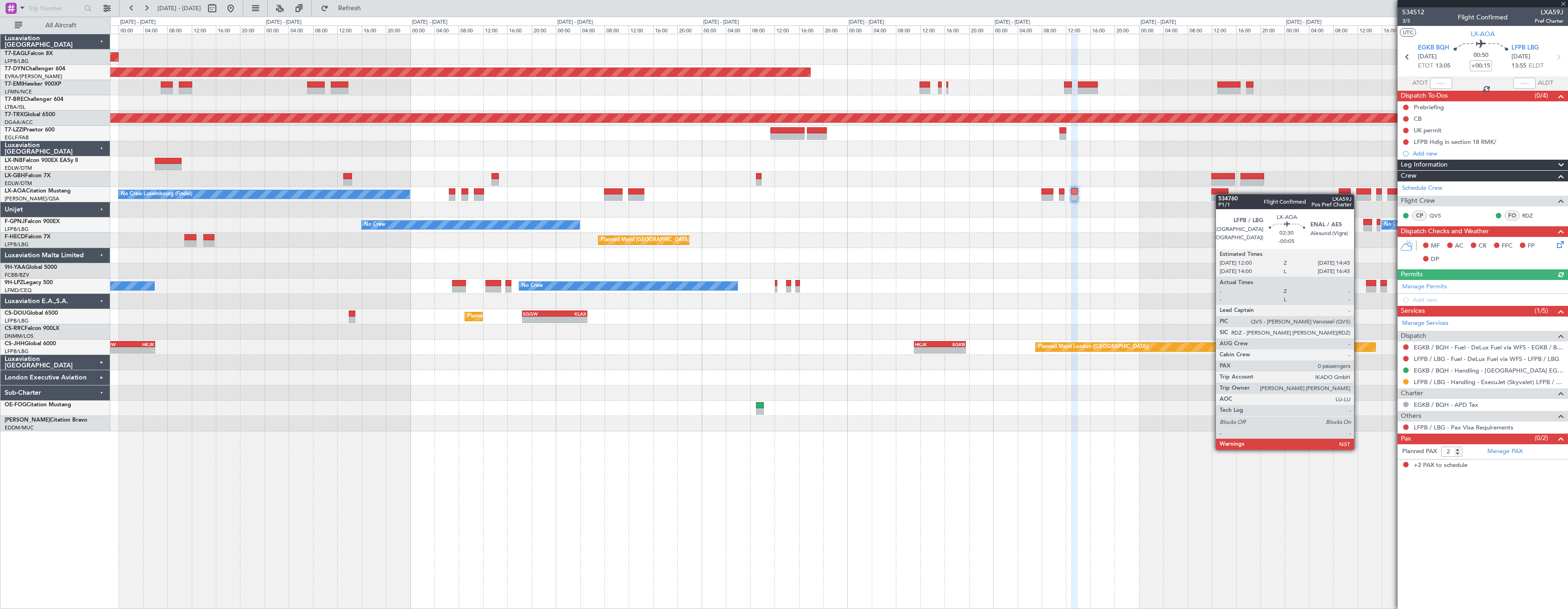
click at [1220, 194] on div "No Crew Luxembourg (Findel) No Crew Sabadell" at bounding box center [839, 194] width 1457 height 15
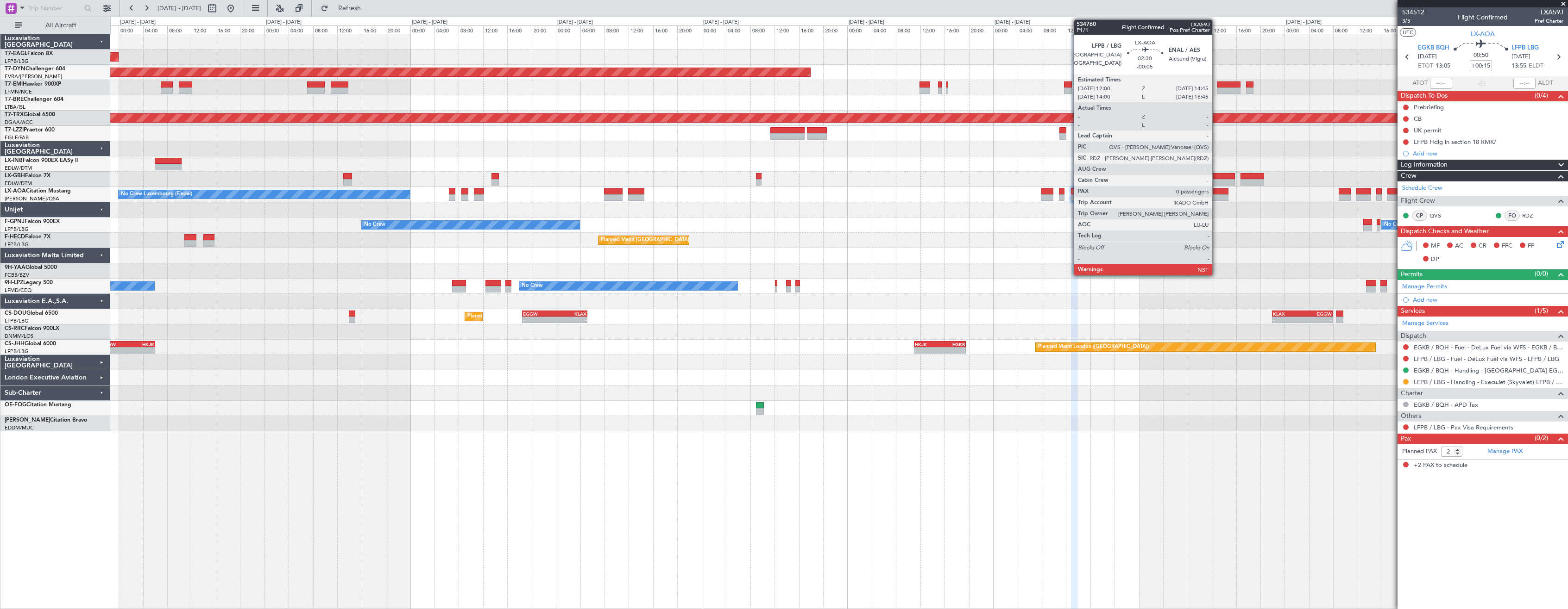
click at [1216, 198] on div at bounding box center [1220, 198] width 17 height 7
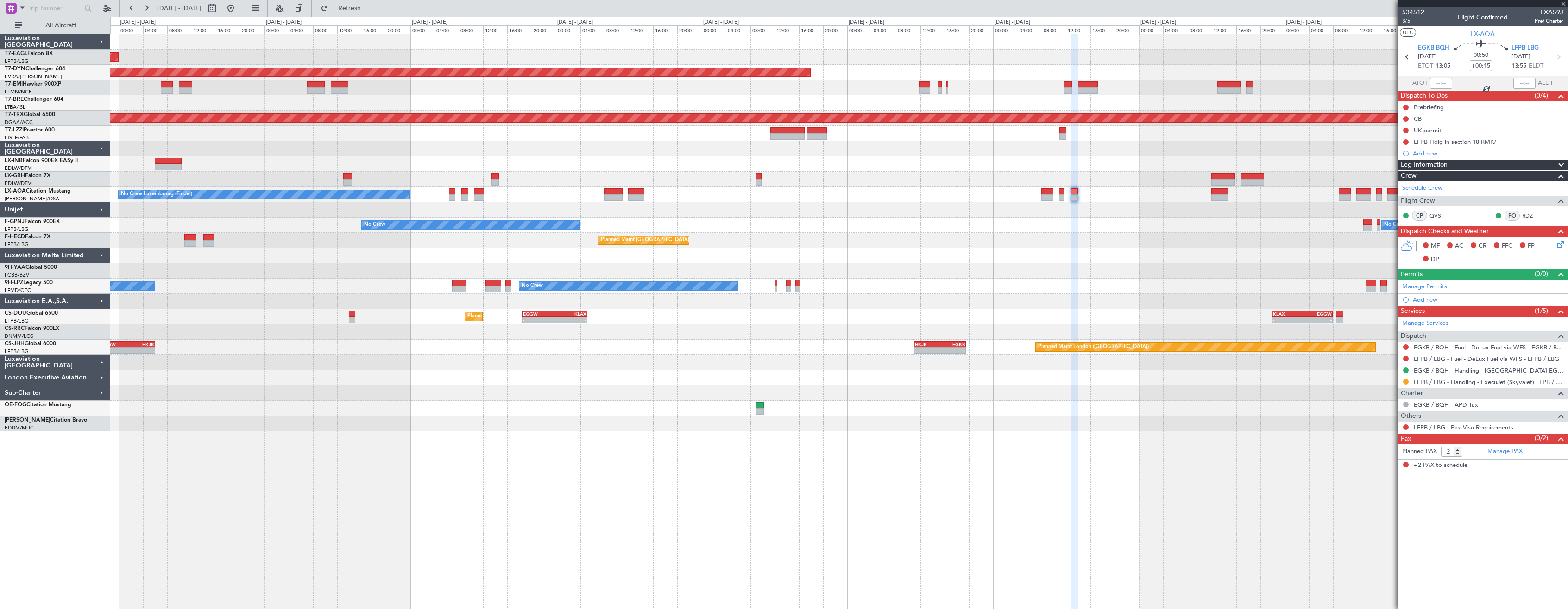
type input "-00:05"
type input "0"
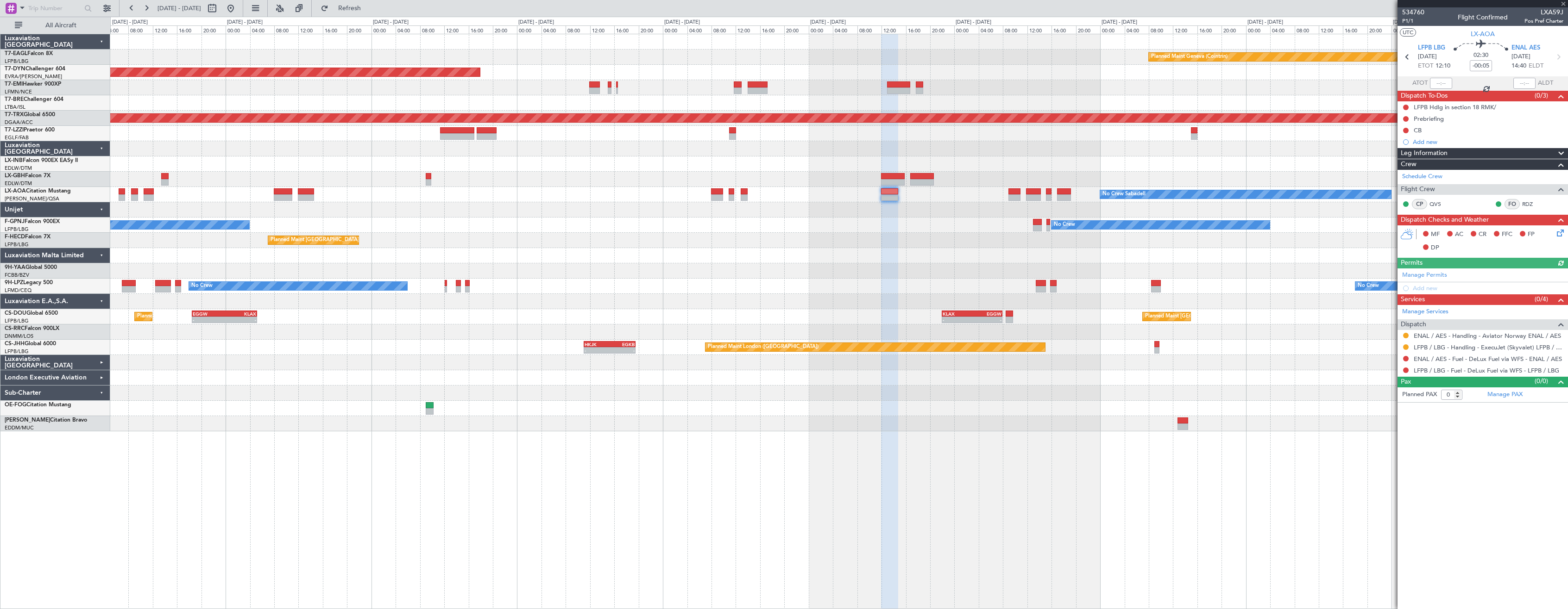
click at [921, 269] on div "Planned Maint Geneva (Cointrin) Planned Maint [US_STATE] ([GEOGRAPHIC_DATA]) Pl…" at bounding box center [839, 232] width 1457 height 397
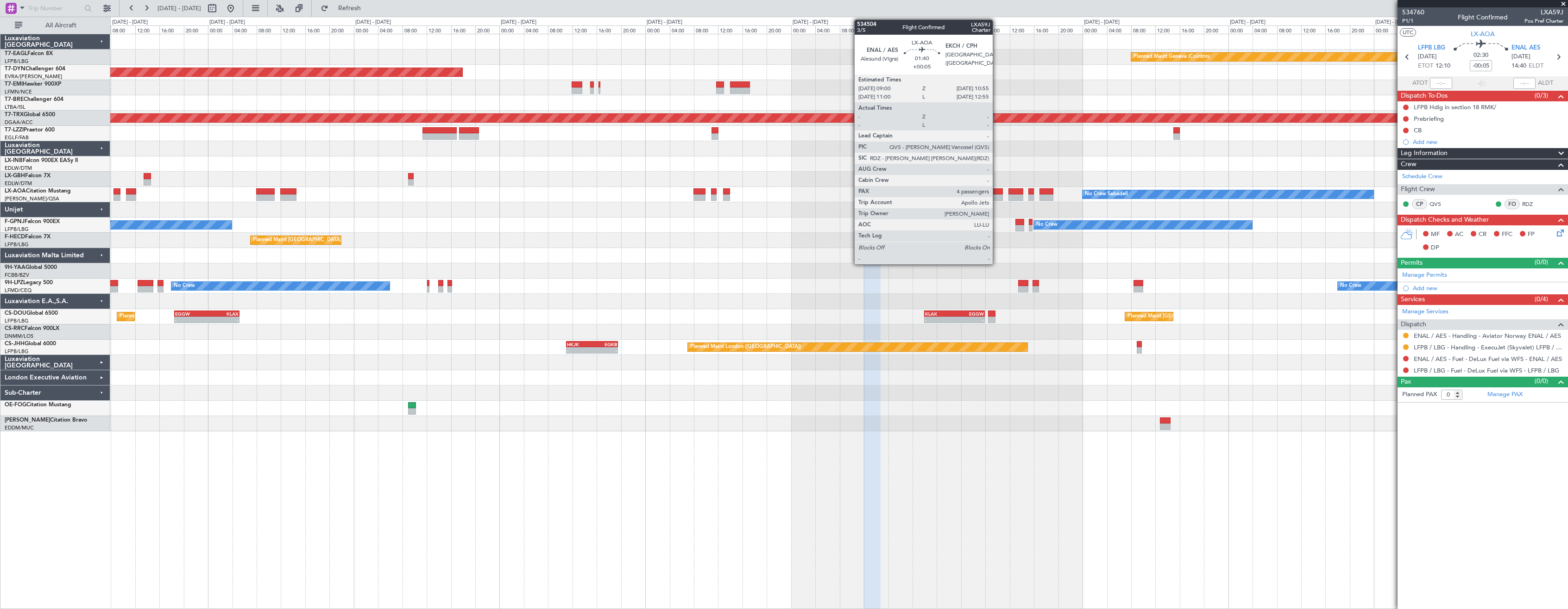
click at [997, 197] on div at bounding box center [997, 198] width 12 height 7
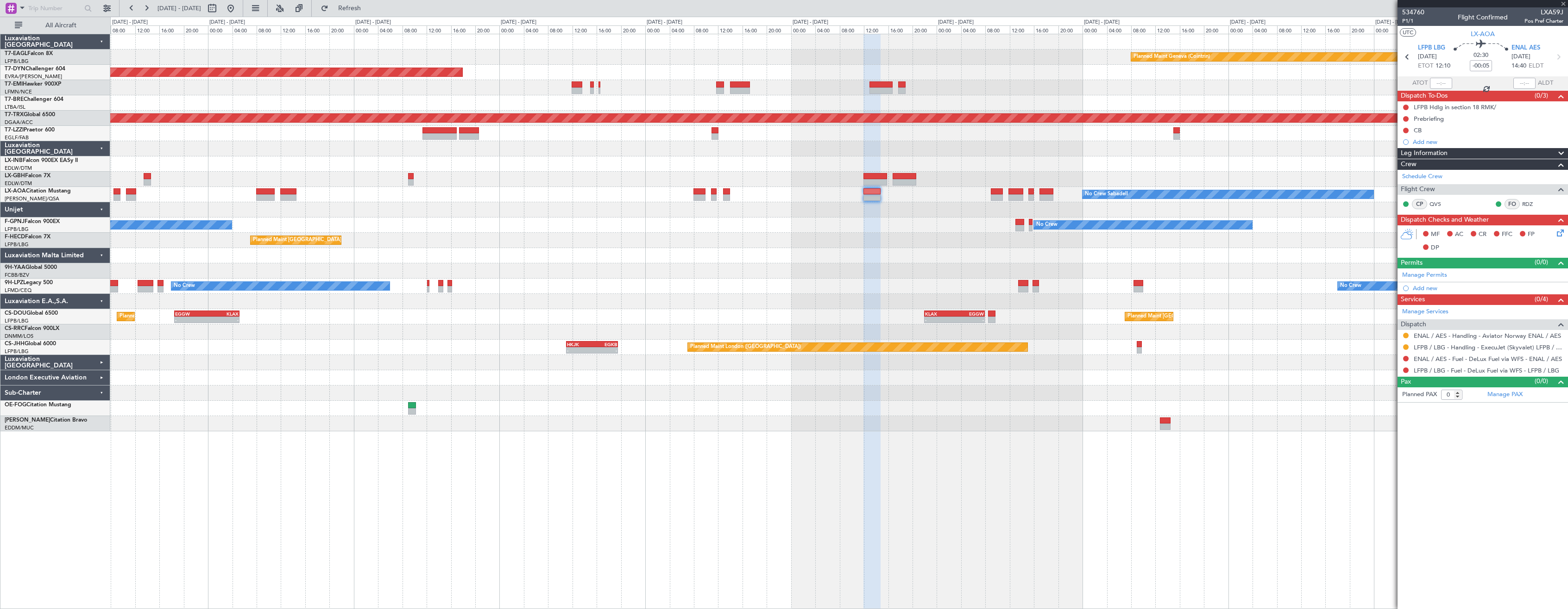
type input "+00:05"
type input "4"
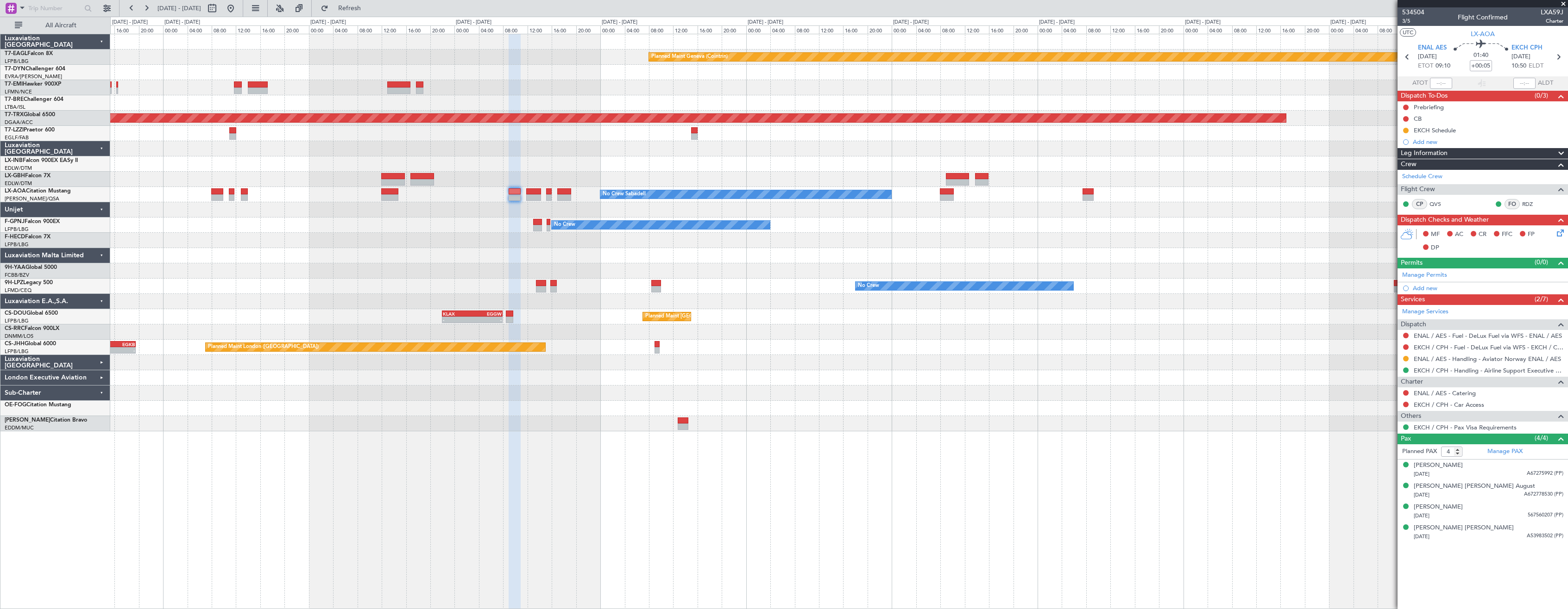
click at [763, 444] on div "Planned Maint Geneva (Cointrin) Planned Maint [GEOGRAPHIC_DATA]-[GEOGRAPHIC_DAT…" at bounding box center [839, 322] width 1458 height 576
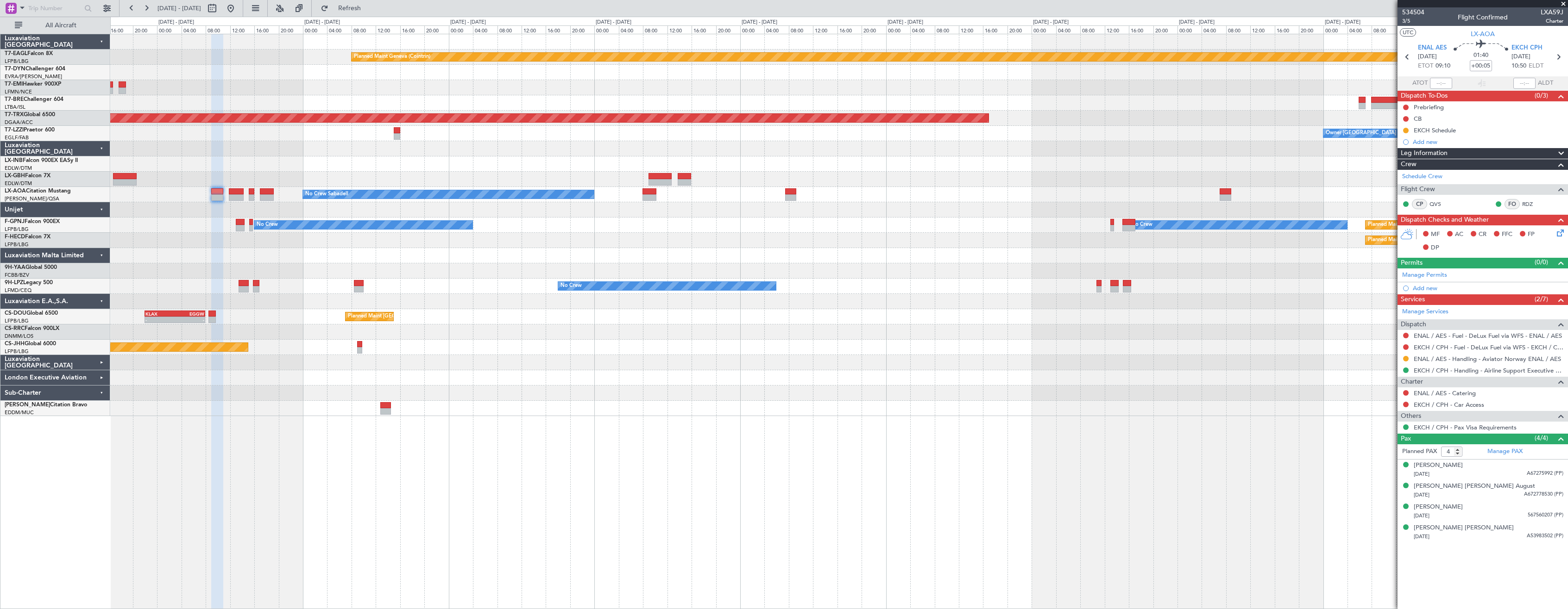
click at [942, 410] on div "Planned Maint Geneva (Cointrin) Planned Maint [GEOGRAPHIC_DATA] ([GEOGRAPHIC_DA…" at bounding box center [839, 225] width 1457 height 382
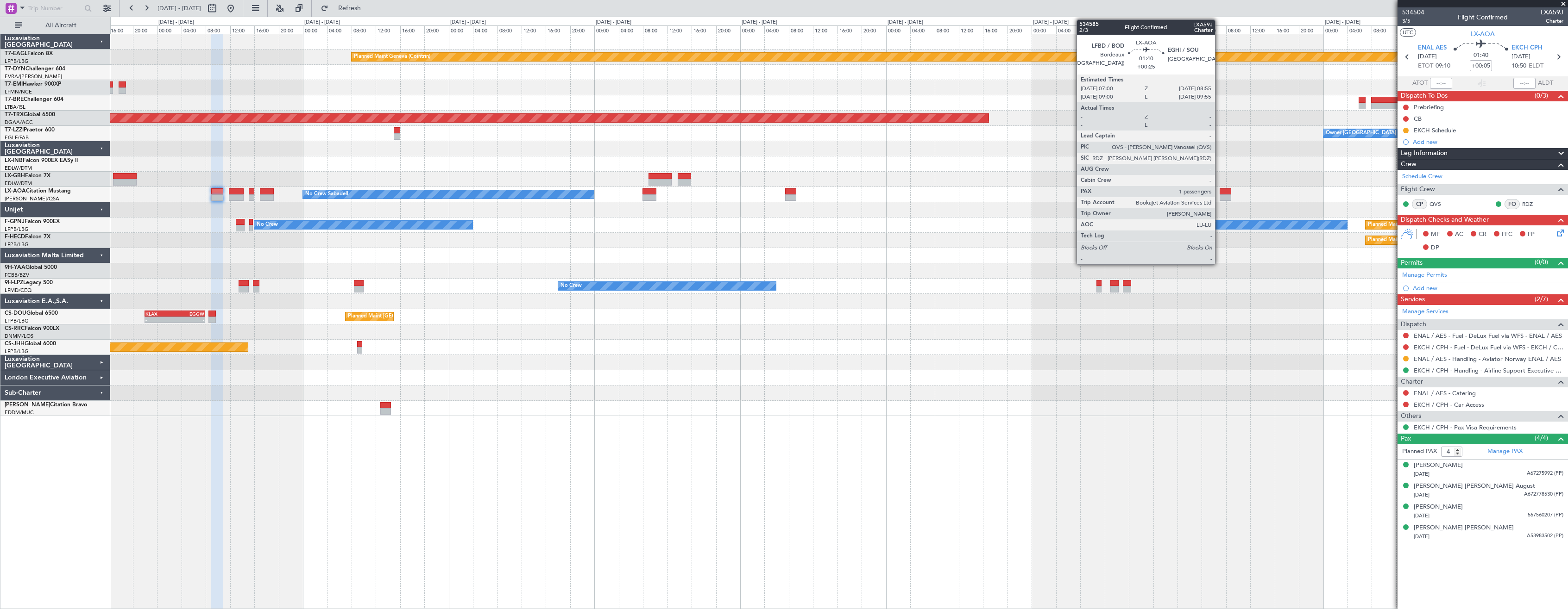
click at [1220, 197] on div at bounding box center [1226, 198] width 12 height 7
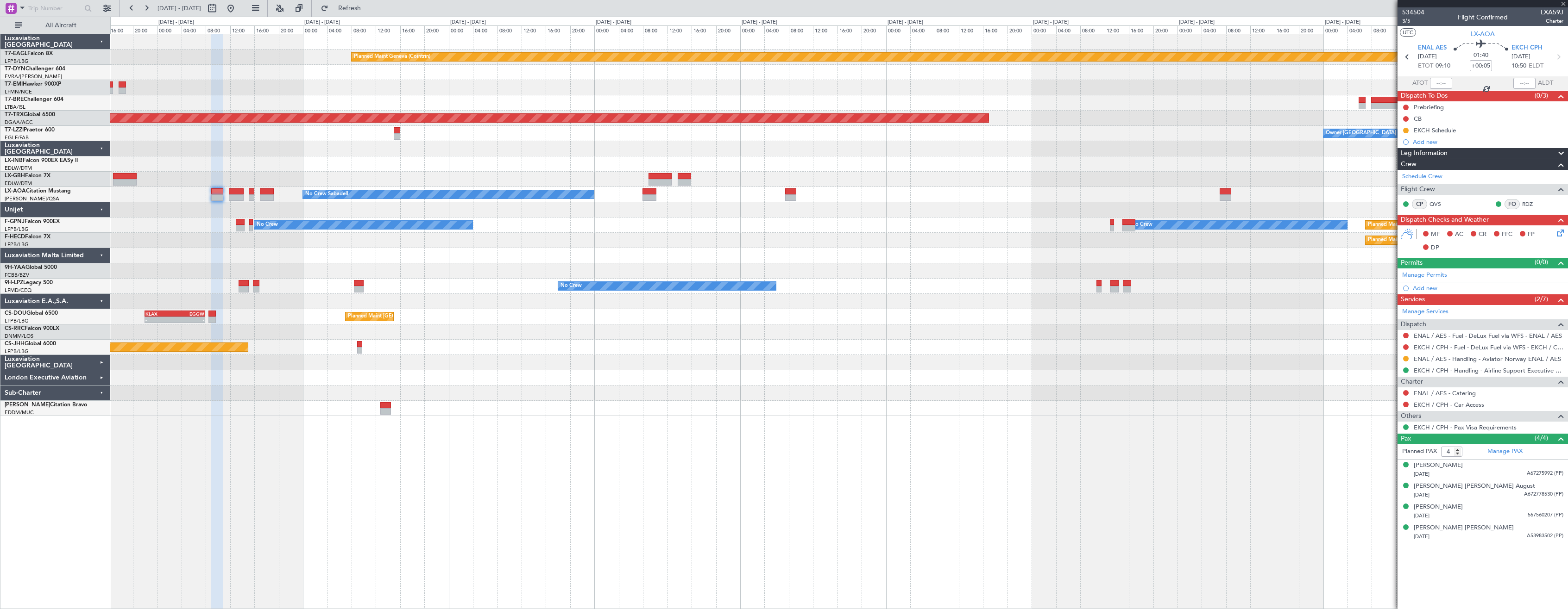
type input "+00:25"
type input "1"
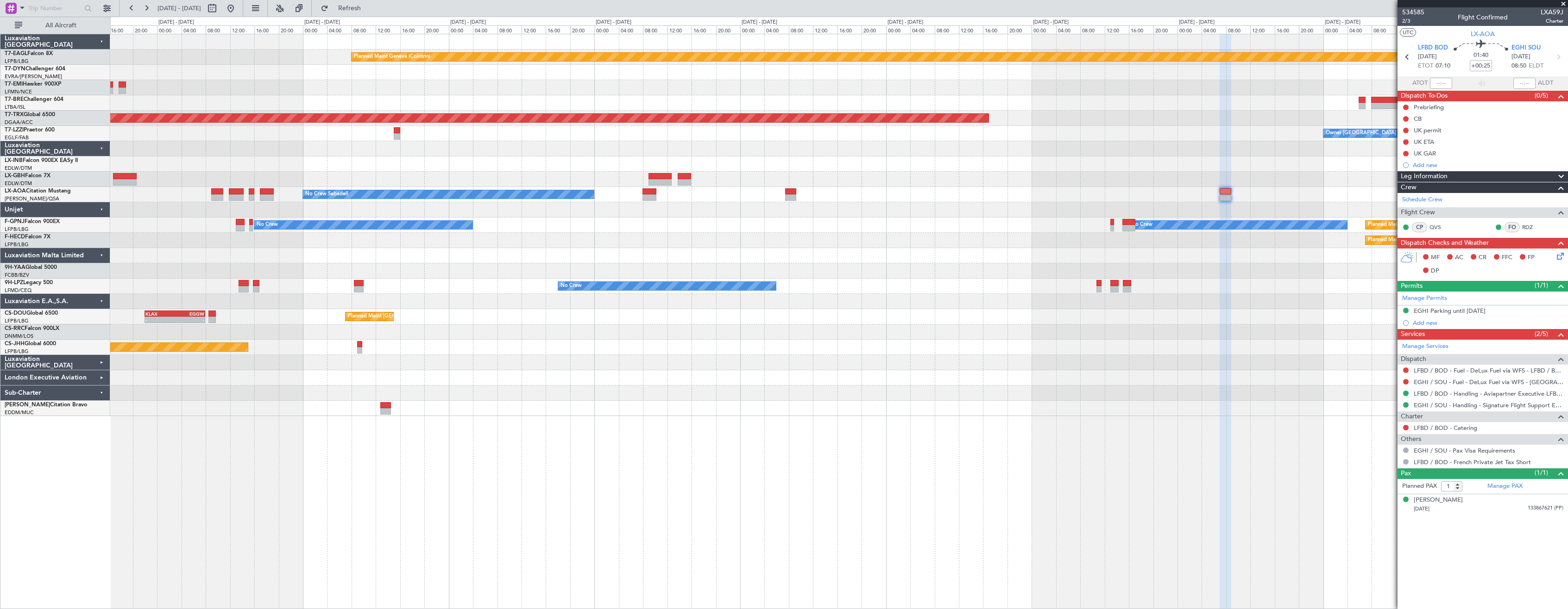
click at [1021, 422] on div "Planned Maint Geneva (Cointrin) Planned Maint [GEOGRAPHIC_DATA] ([GEOGRAPHIC_DA…" at bounding box center [839, 322] width 1458 height 576
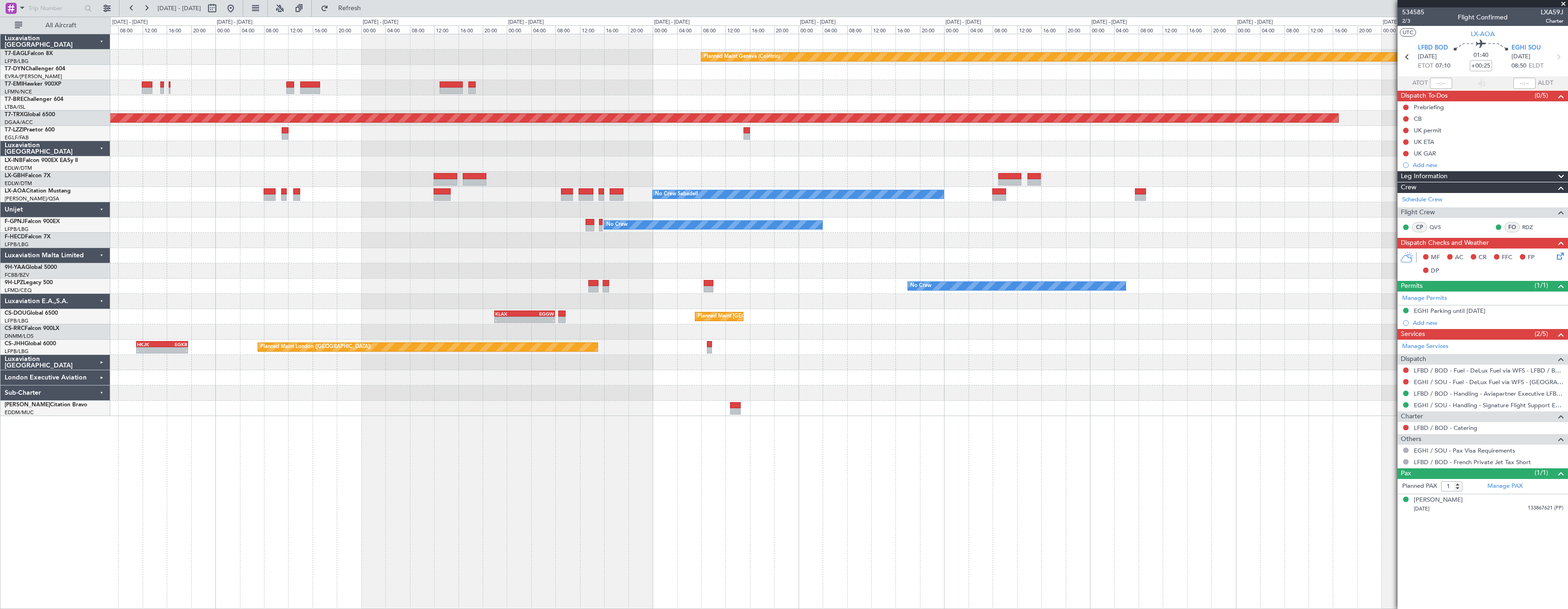
click at [1063, 437] on div "Planned Maint Geneva (Cointrin) Planned Maint [GEOGRAPHIC_DATA]-[GEOGRAPHIC_DAT…" at bounding box center [839, 322] width 1458 height 576
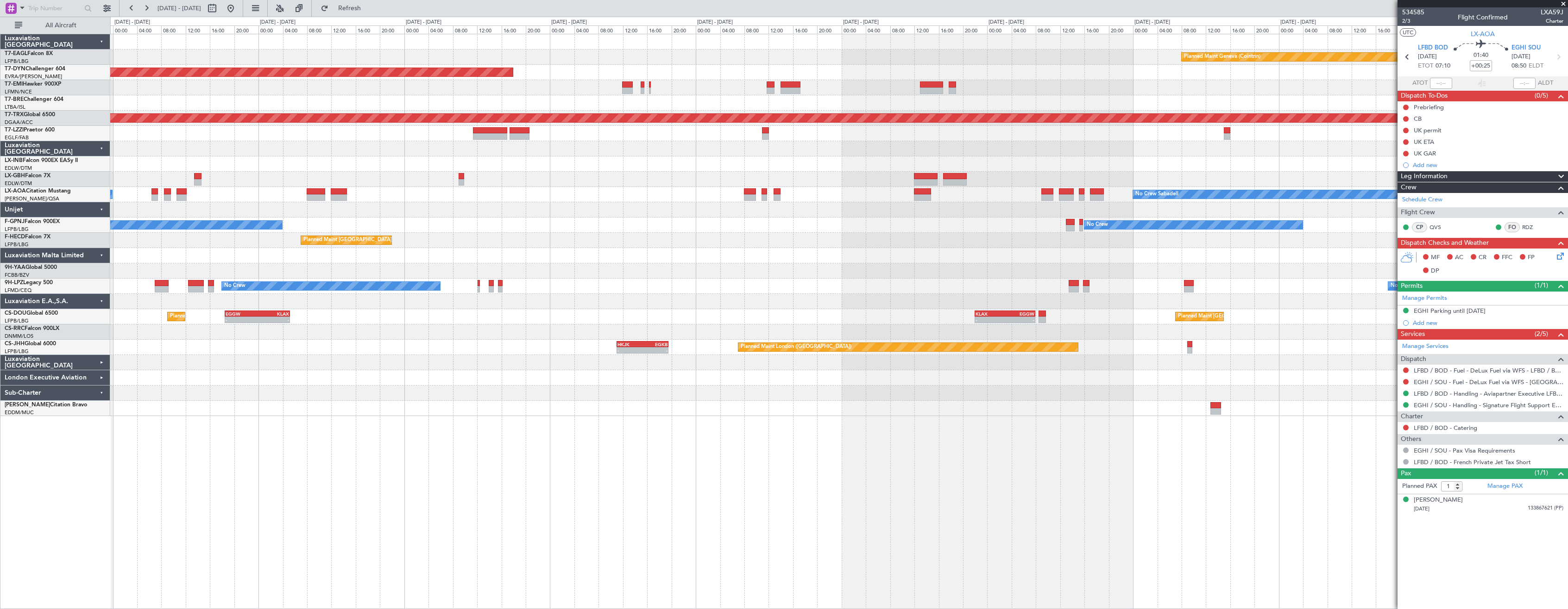
click at [1234, 431] on div "Planned Maint Geneva (Cointrin) Planned Maint [US_STATE] ([GEOGRAPHIC_DATA]) Pl…" at bounding box center [839, 322] width 1458 height 576
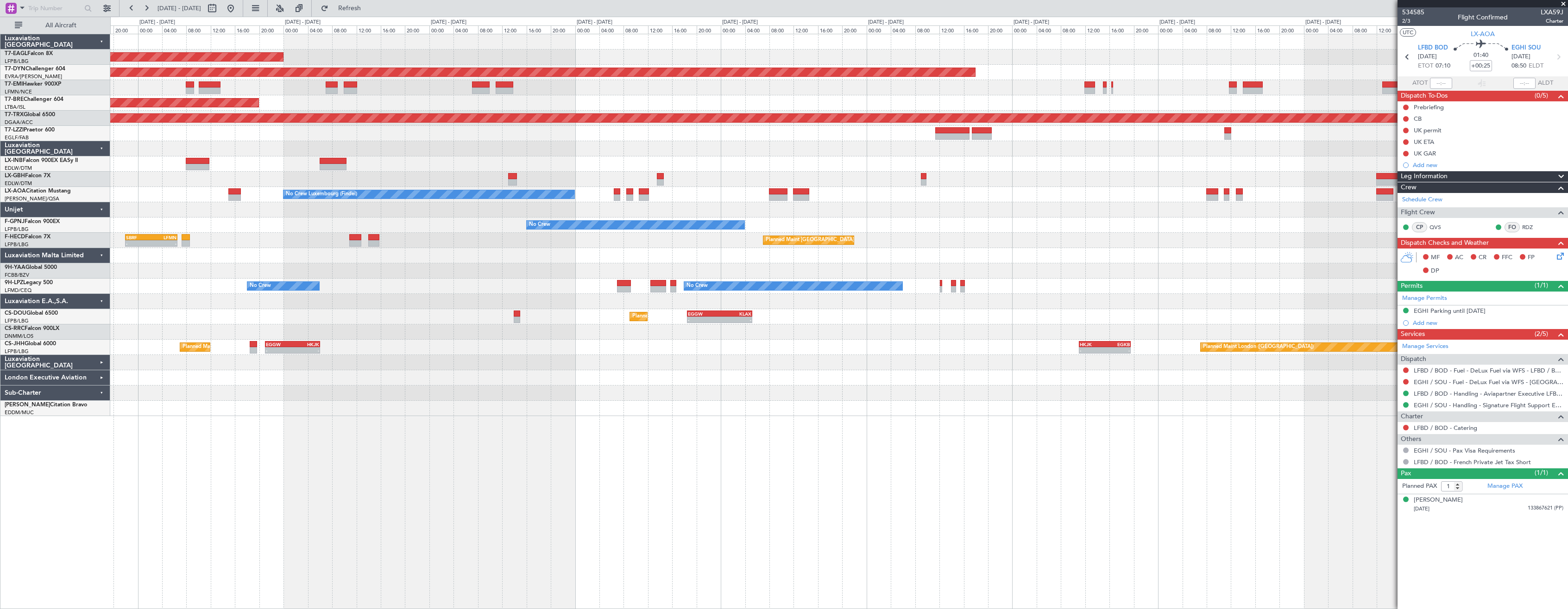
click at [1018, 439] on div "Planned Maint [US_STATE] ([GEOGRAPHIC_DATA]) Planned Maint Geneva ([GEOGRAPHIC_…" at bounding box center [839, 322] width 1458 height 576
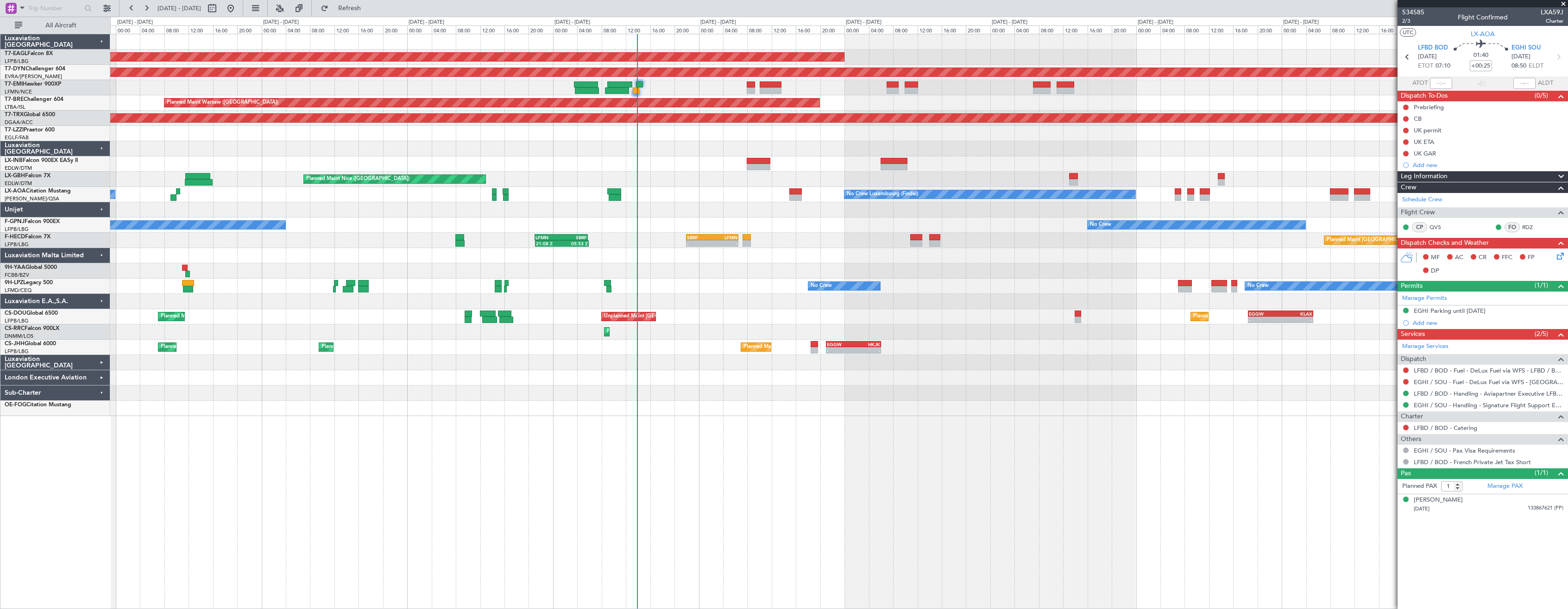
click at [453, 444] on div "Planned Maint [US_STATE] ([GEOGRAPHIC_DATA]) Planned Maint [GEOGRAPHIC_DATA]-[G…" at bounding box center [839, 322] width 1458 height 576
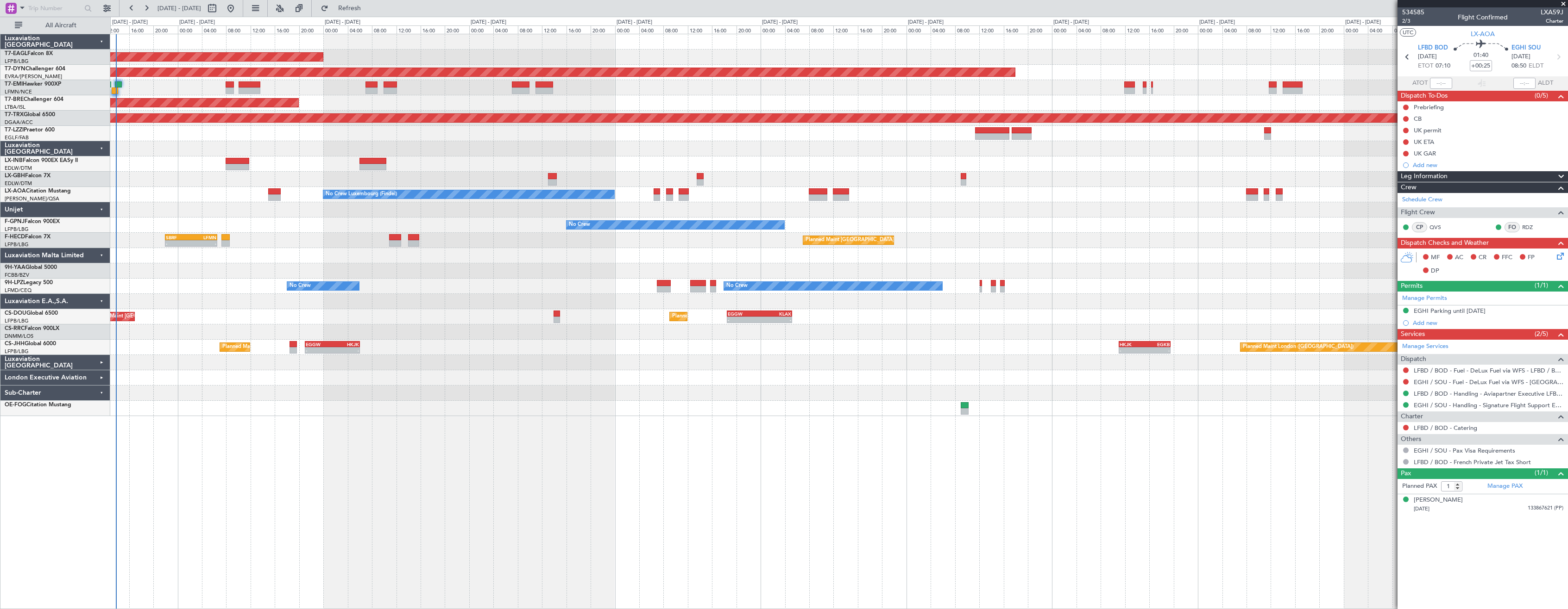
click at [364, 451] on div "Planned Maint [US_STATE] ([GEOGRAPHIC_DATA]) Planned Maint Geneva ([GEOGRAPHIC_…" at bounding box center [839, 322] width 1458 height 576
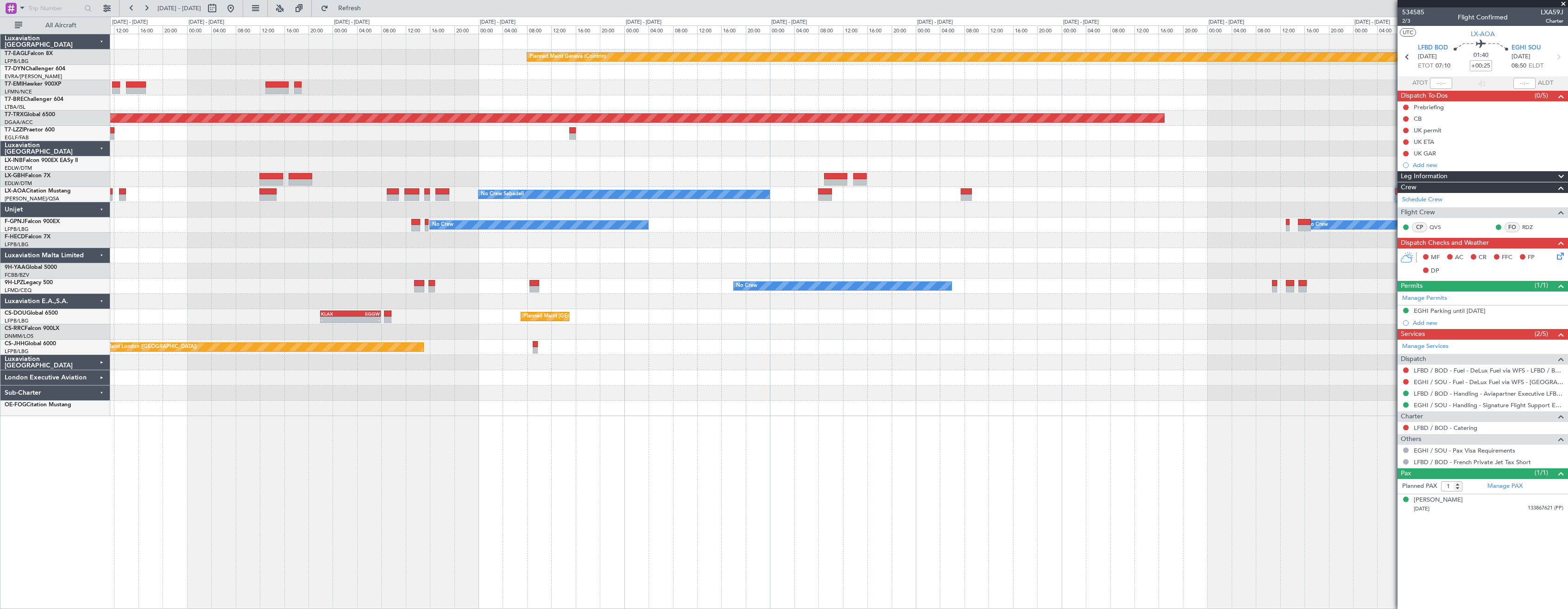
click at [480, 454] on div "Planned Maint Geneva (Cointrin) Planned Maint [GEOGRAPHIC_DATA]-[GEOGRAPHIC_DAT…" at bounding box center [839, 322] width 1458 height 576
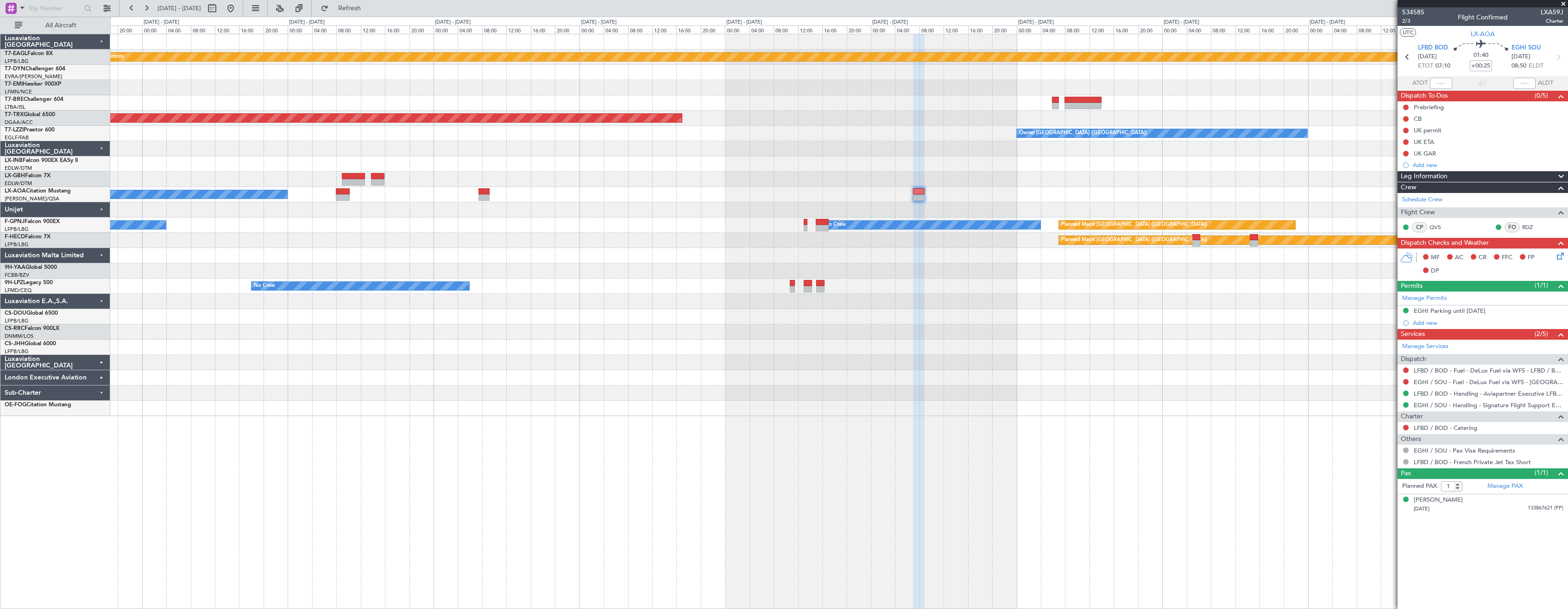
click at [567, 435] on div "Planned Maint Geneva (Cointrin) Planned Maint [GEOGRAPHIC_DATA] ([GEOGRAPHIC_DA…" at bounding box center [839, 322] width 1458 height 576
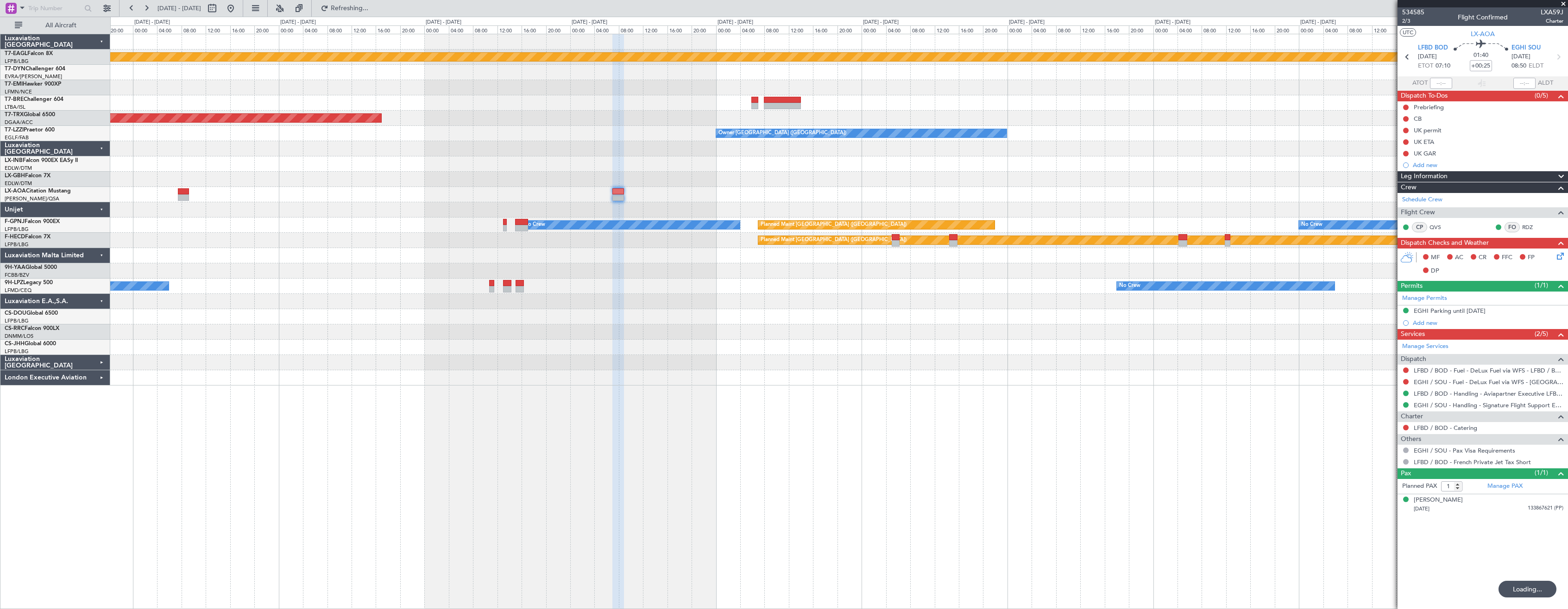
click at [794, 315] on div "Planned Maint [GEOGRAPHIC_DATA] ([GEOGRAPHIC_DATA])" at bounding box center [839, 316] width 1457 height 15
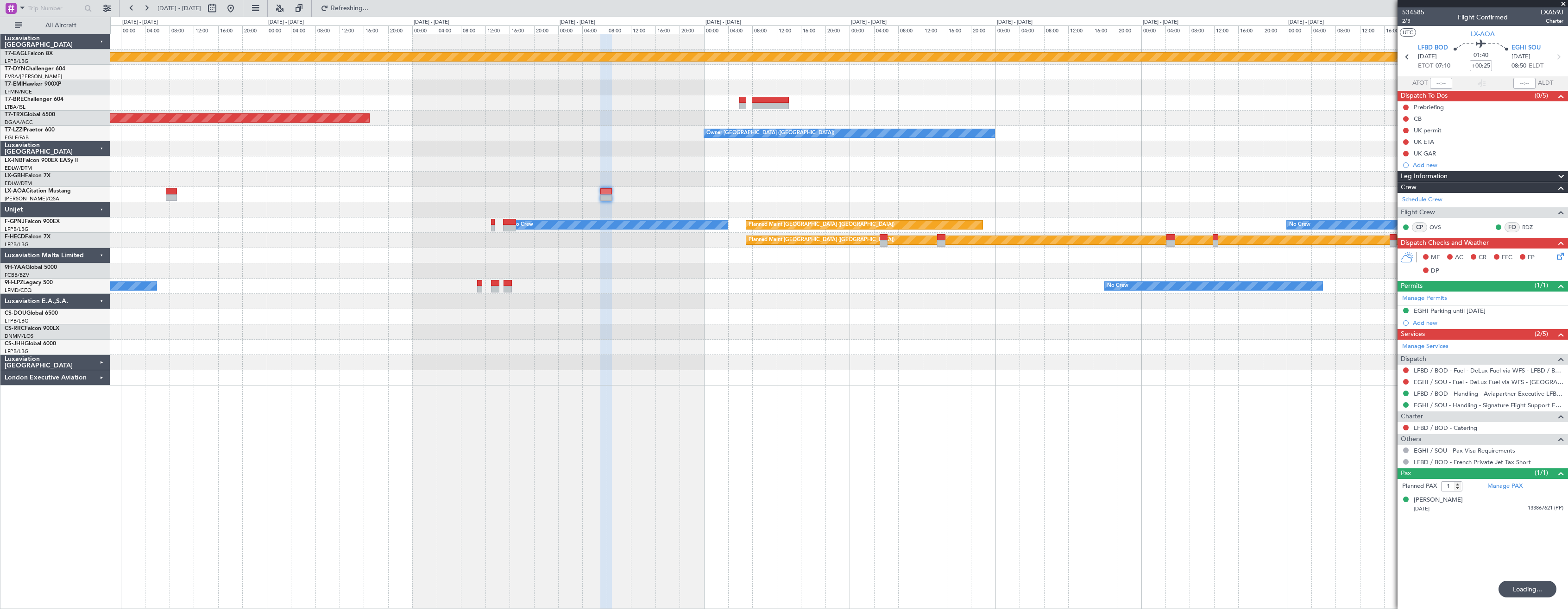
click at [628, 330] on div "Planned Maint Geneva (Cointrin) Planned Maint [GEOGRAPHIC_DATA] ([GEOGRAPHIC_DA…" at bounding box center [839, 210] width 1457 height 352
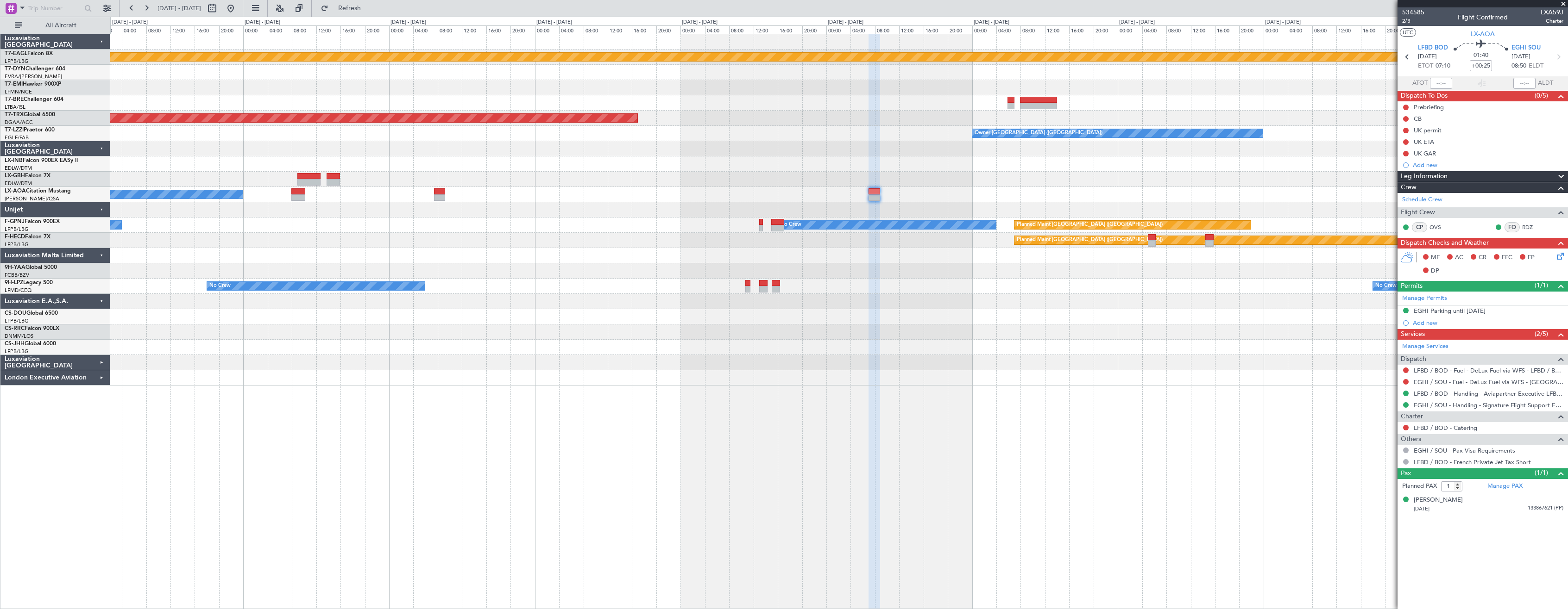
click at [995, 377] on div at bounding box center [839, 378] width 1457 height 15
click at [817, 389] on div "Planned Maint Geneva (Cointrin) Planned Maint [GEOGRAPHIC_DATA] ([GEOGRAPHIC_DA…" at bounding box center [839, 322] width 1458 height 576
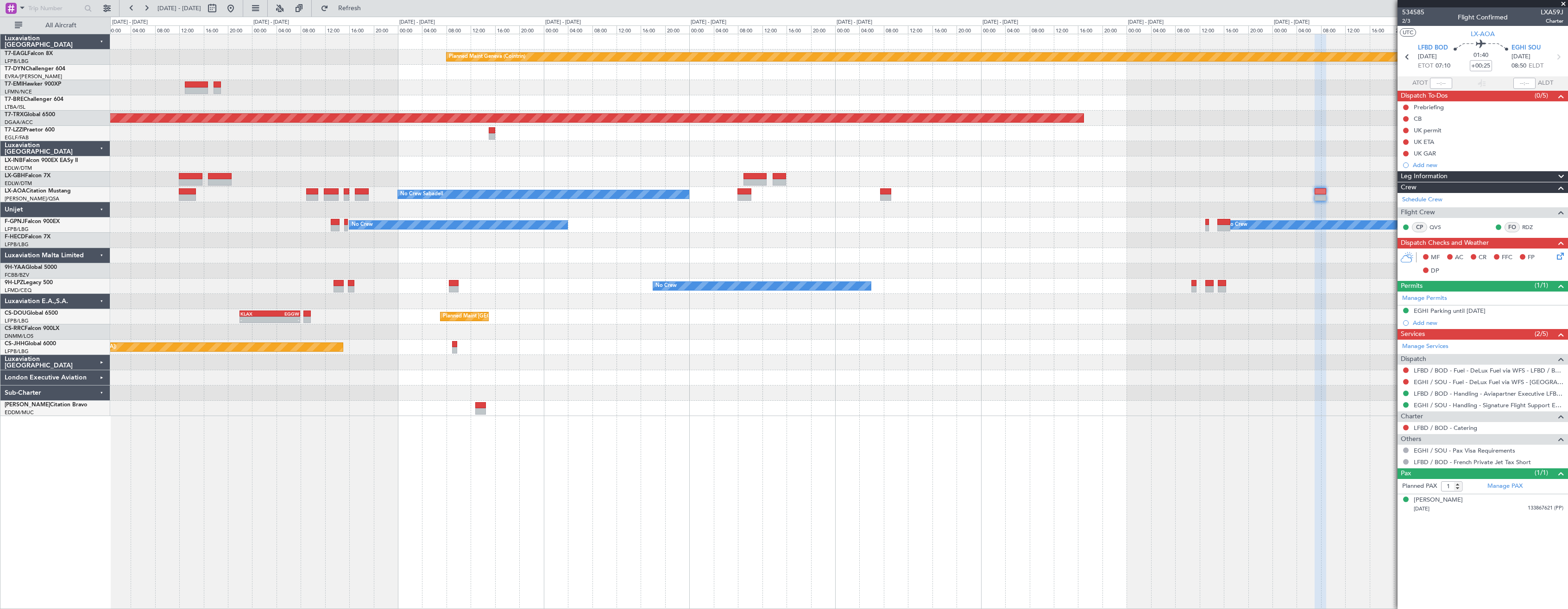
click at [1040, 281] on div "Planned Maint Geneva (Cointrin) Planned Maint [GEOGRAPHIC_DATA]-[GEOGRAPHIC_DAT…" at bounding box center [839, 225] width 1457 height 382
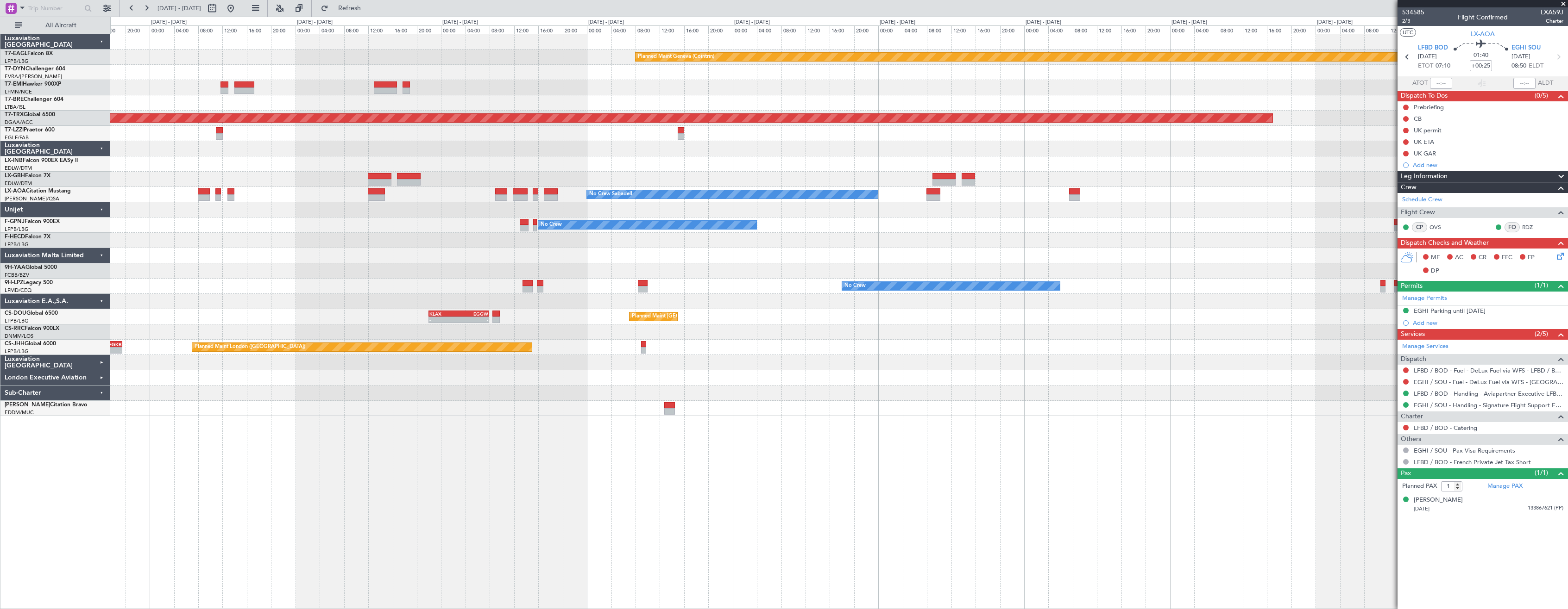
click at [811, 262] on div at bounding box center [839, 256] width 1457 height 15
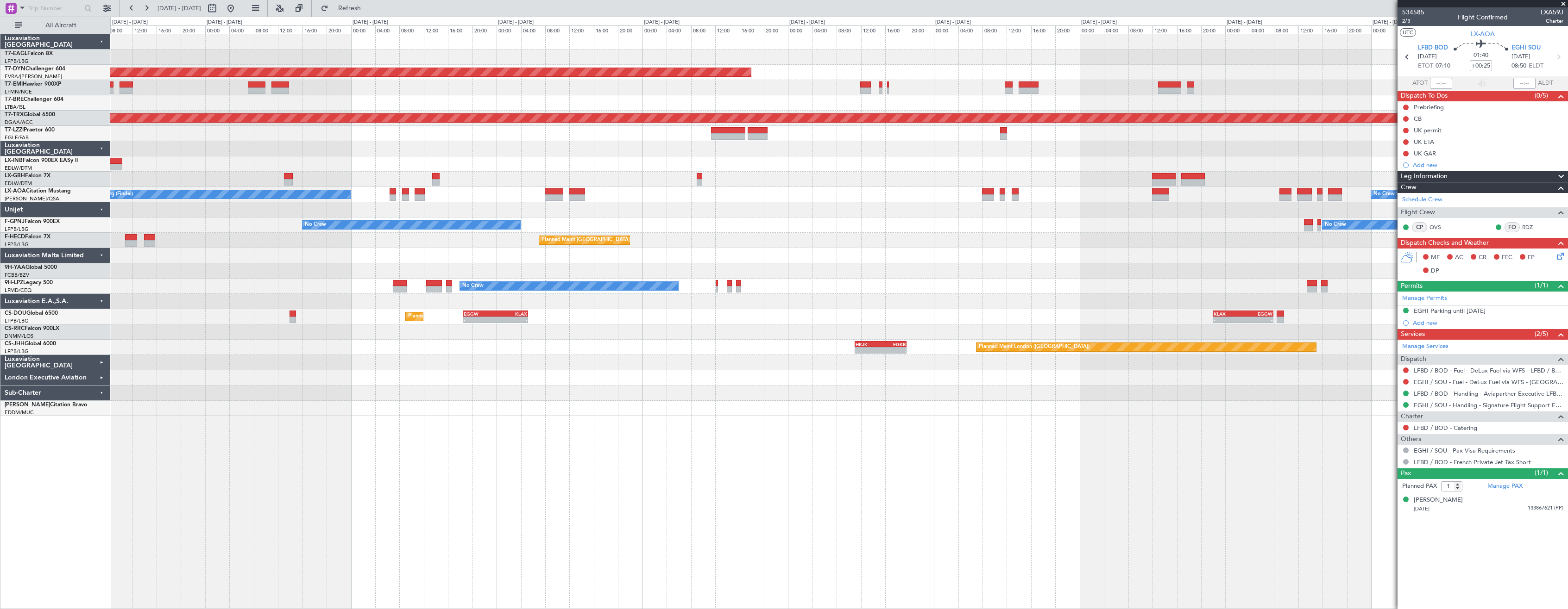
click at [824, 260] on div at bounding box center [839, 256] width 1457 height 15
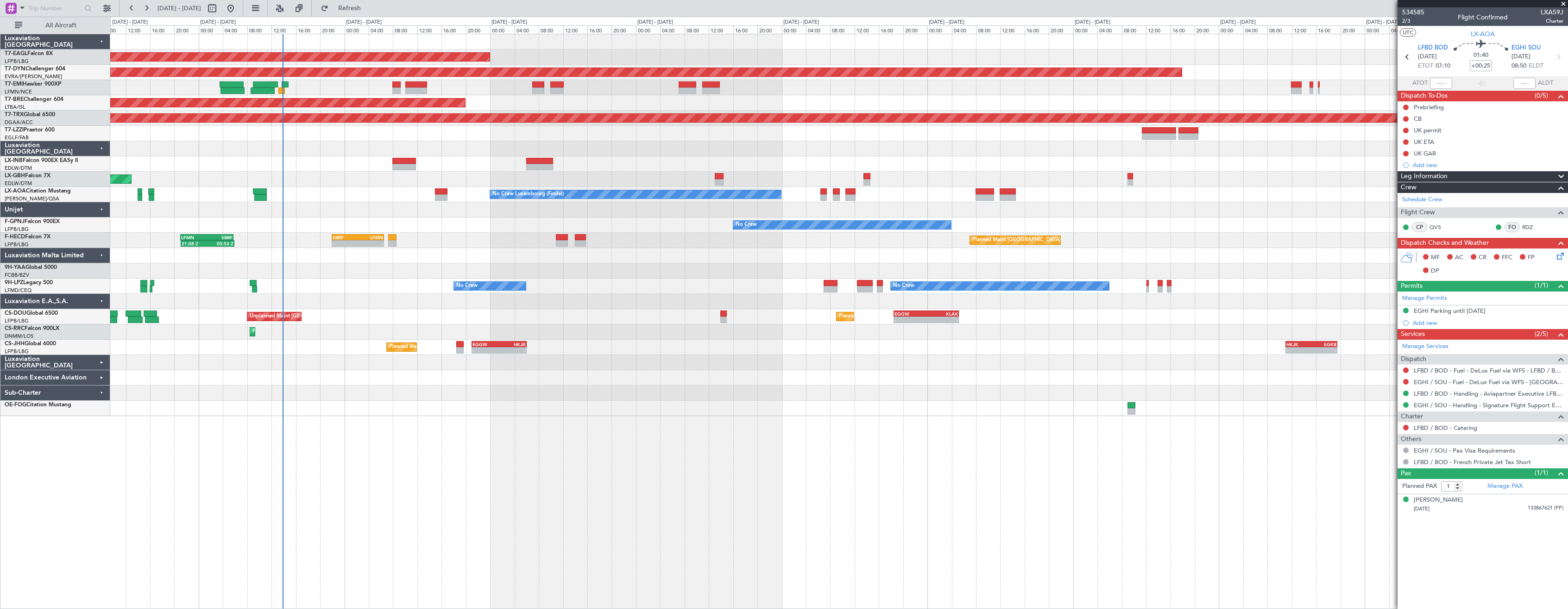
click at [617, 255] on div at bounding box center [839, 256] width 1457 height 15
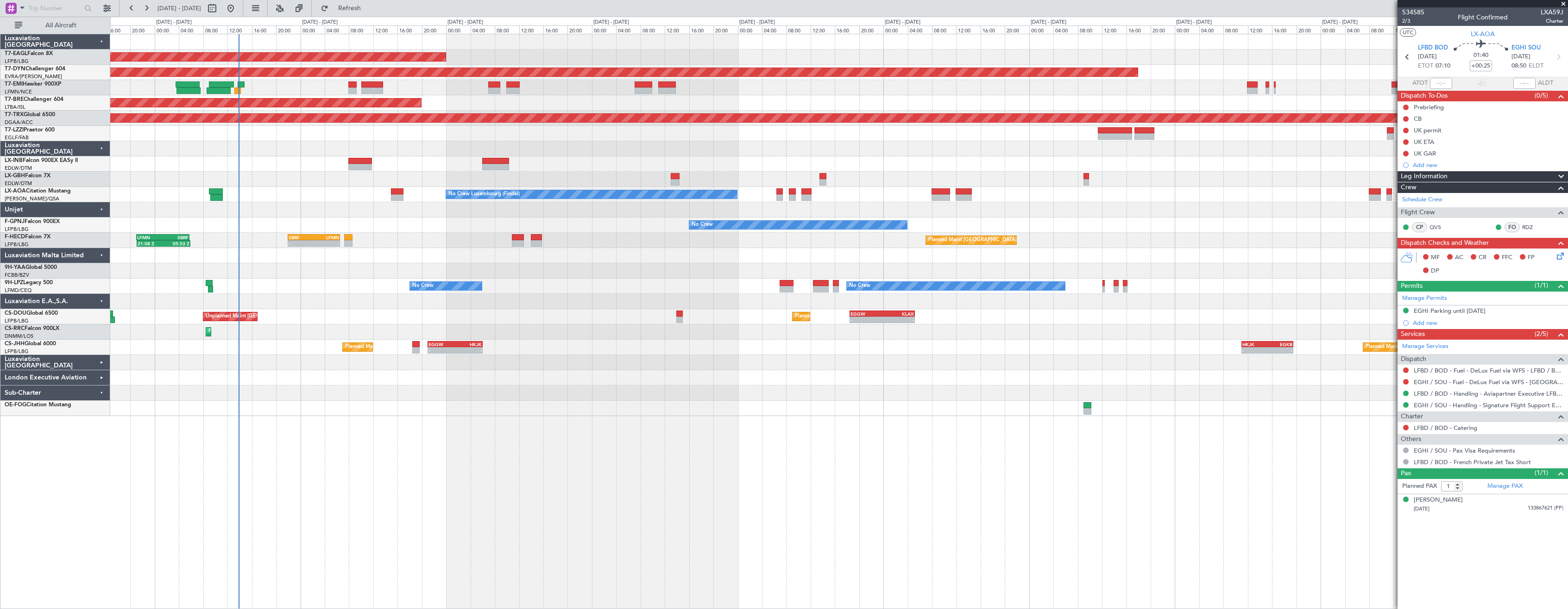
click at [334, 247] on div "Planned Maint [GEOGRAPHIC_DATA] ([GEOGRAPHIC_DATA]) SBRF 22:00 Z LFMN 06:35 Z -…" at bounding box center [839, 240] width 1457 height 15
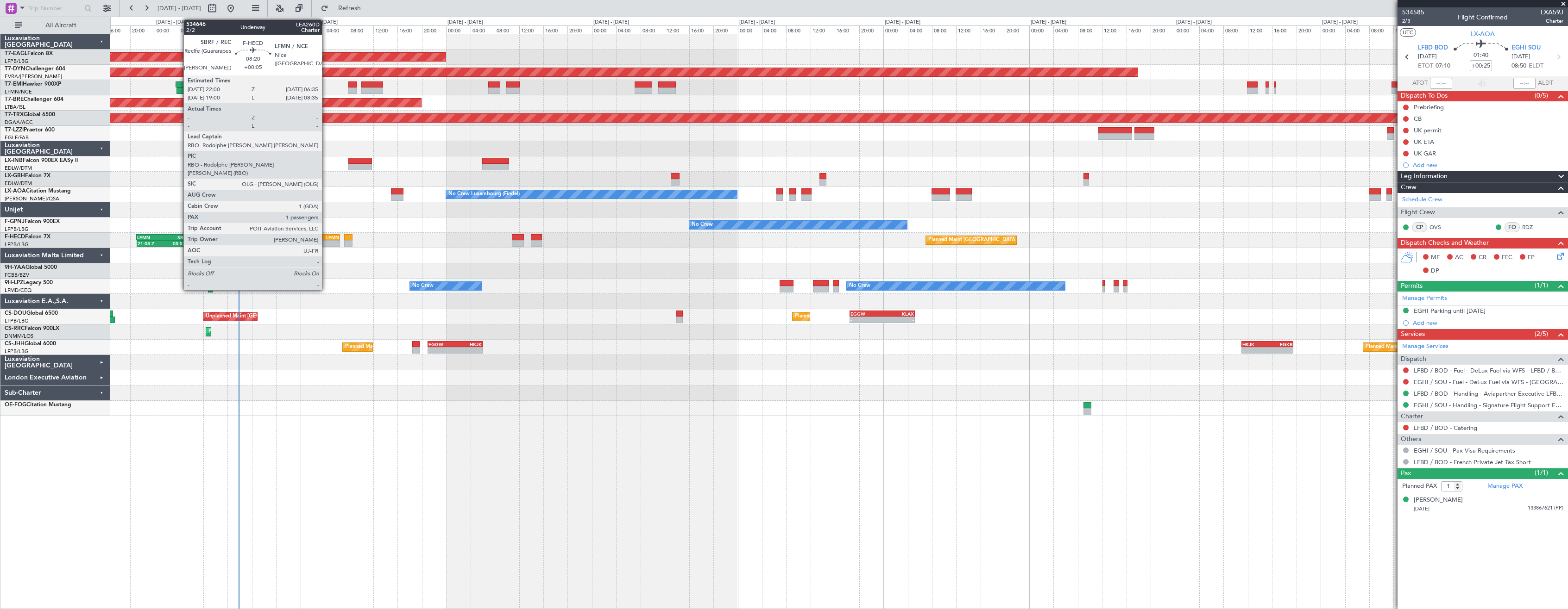
click at [326, 242] on div "-" at bounding box center [327, 243] width 26 height 5
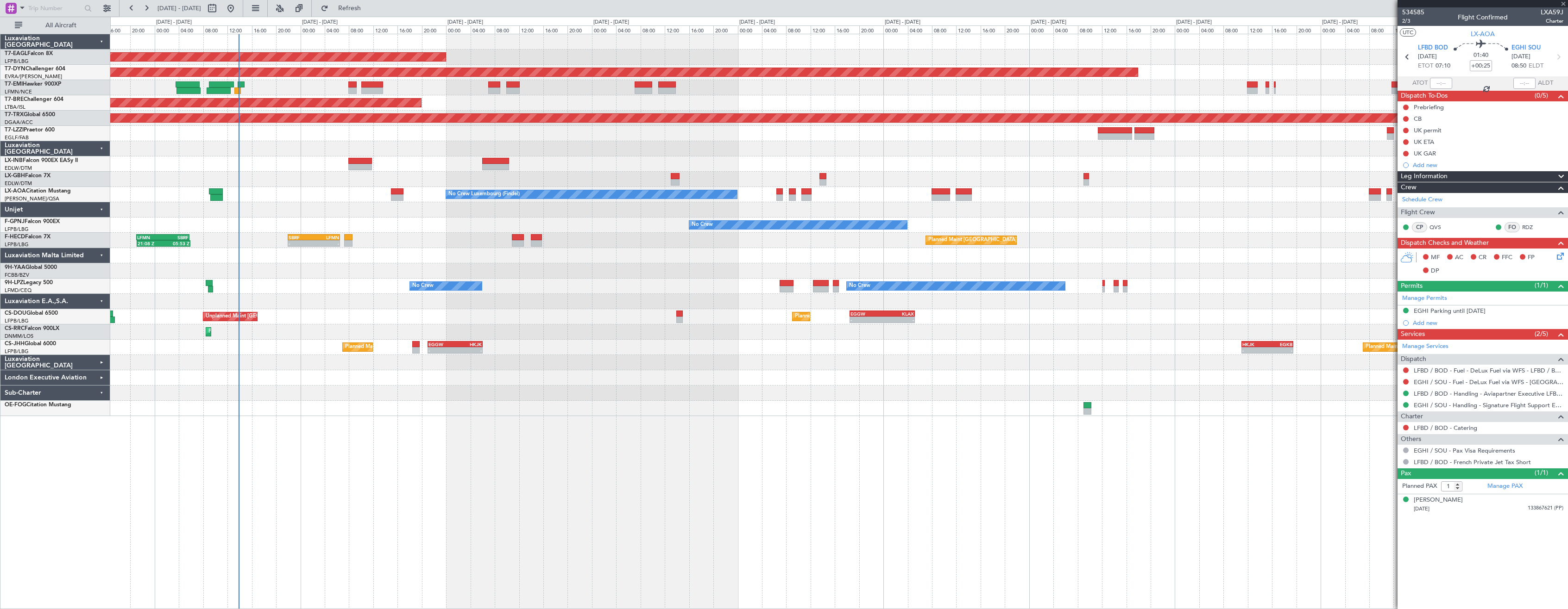
click at [326, 242] on div "-" at bounding box center [327, 243] width 26 height 5
type input "+00:05"
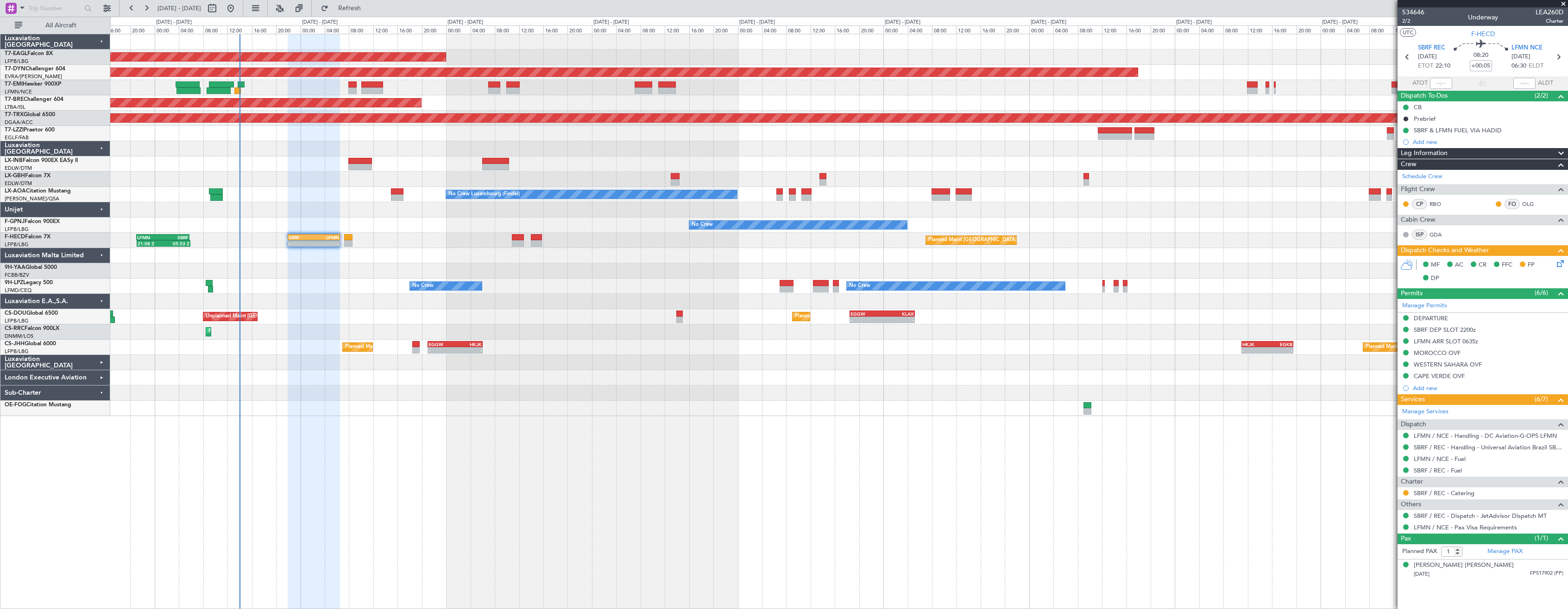
click at [770, 414] on div at bounding box center [839, 408] width 1457 height 15
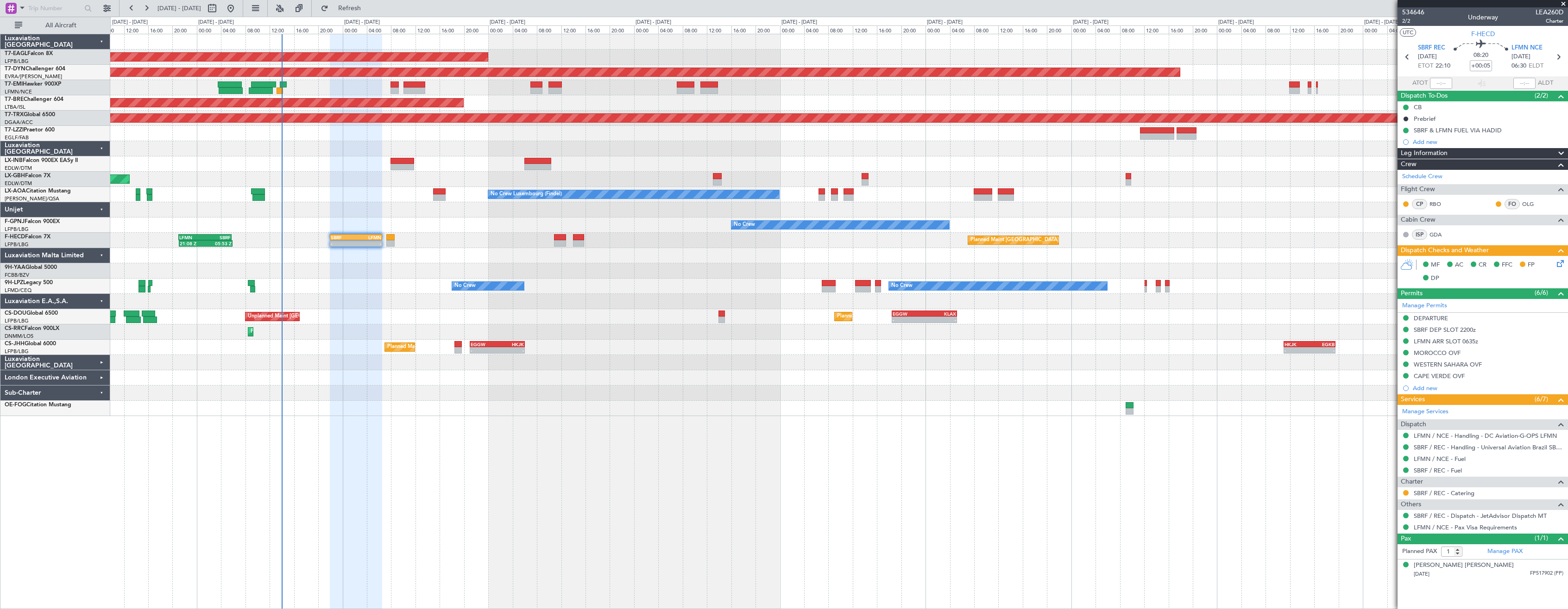
click at [772, 418] on div "Planned Maint [US_STATE] ([GEOGRAPHIC_DATA]) Planned Maint Geneva ([GEOGRAPHIC_…" at bounding box center [839, 322] width 1458 height 576
